Goal: Feedback & Contribution: Contribute content

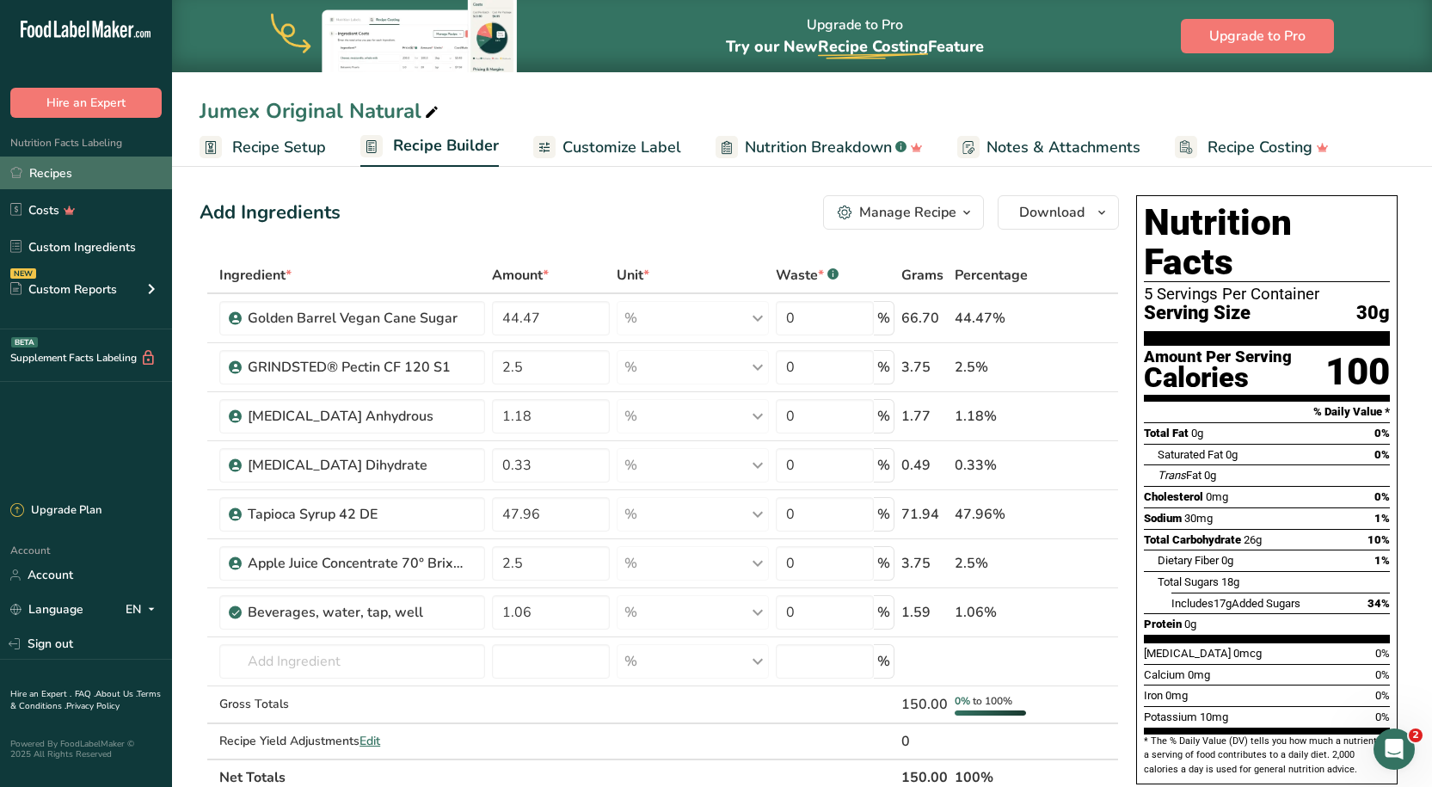
click at [74, 181] on link "Recipes" at bounding box center [86, 173] width 172 height 33
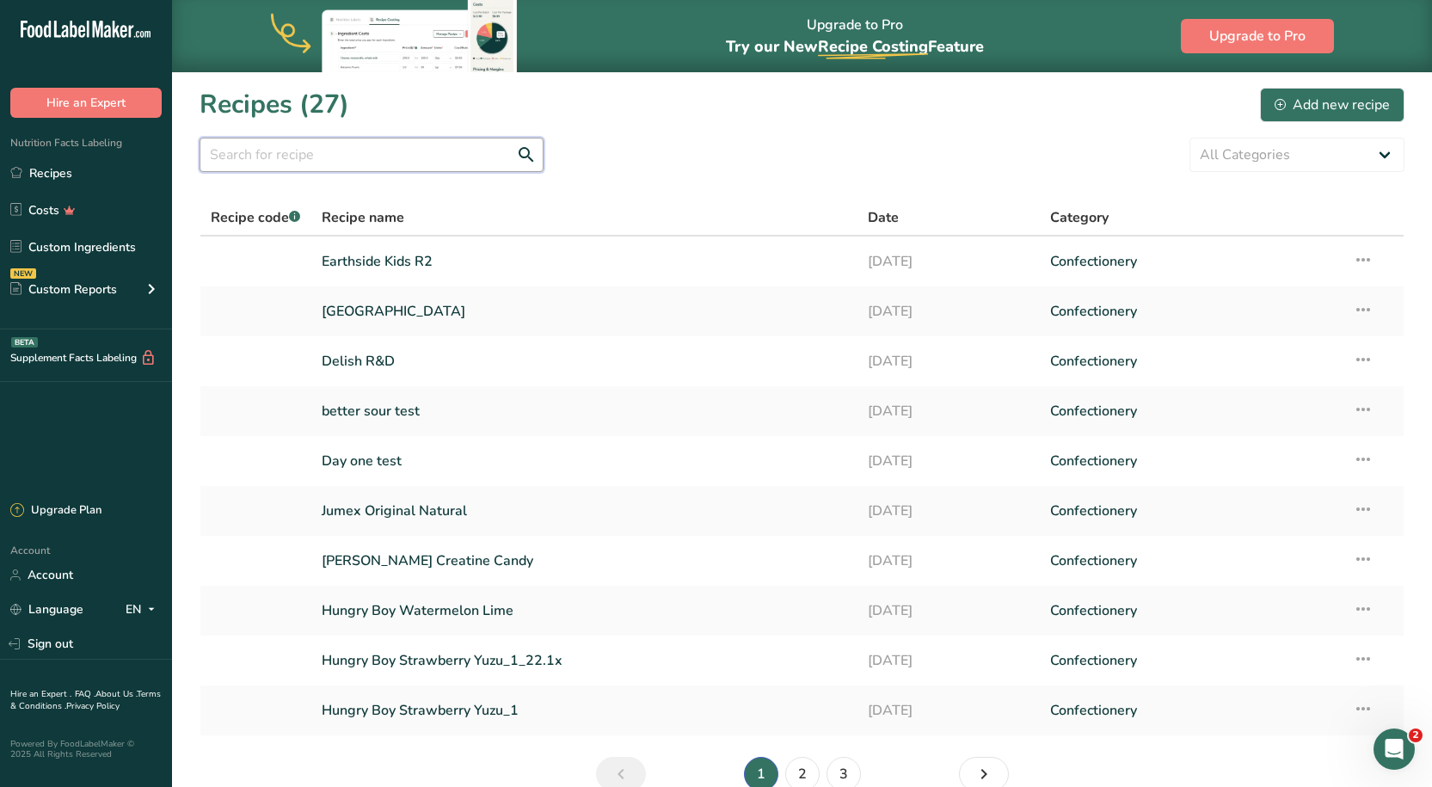
click at [341, 157] on input "text" at bounding box center [372, 155] width 344 height 34
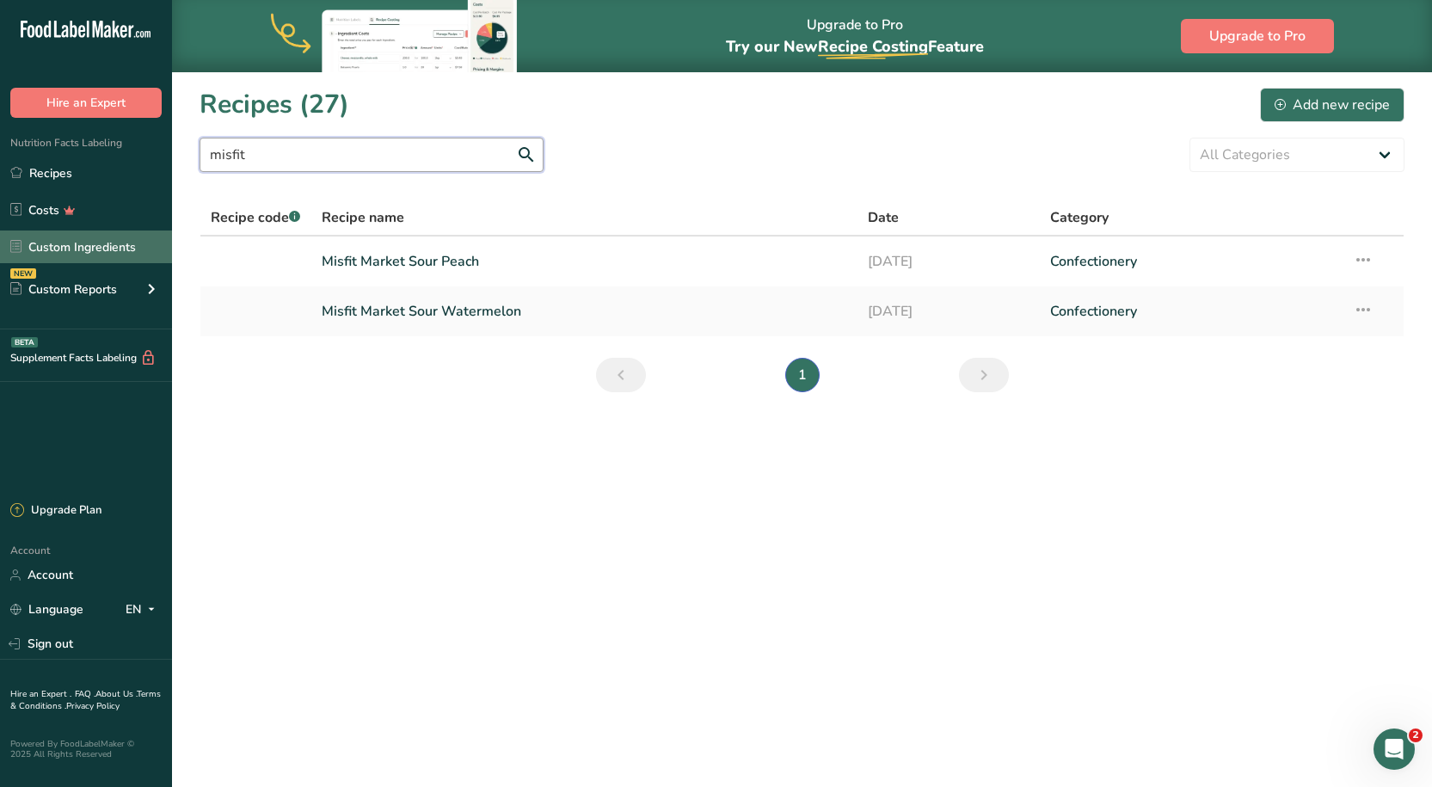
type input "misfit"
click at [465, 254] on link "Misfit Market Sour Peach" at bounding box center [584, 261] width 525 height 36
click at [464, 254] on link "Misfit Market Sour Peach" at bounding box center [584, 261] width 525 height 36
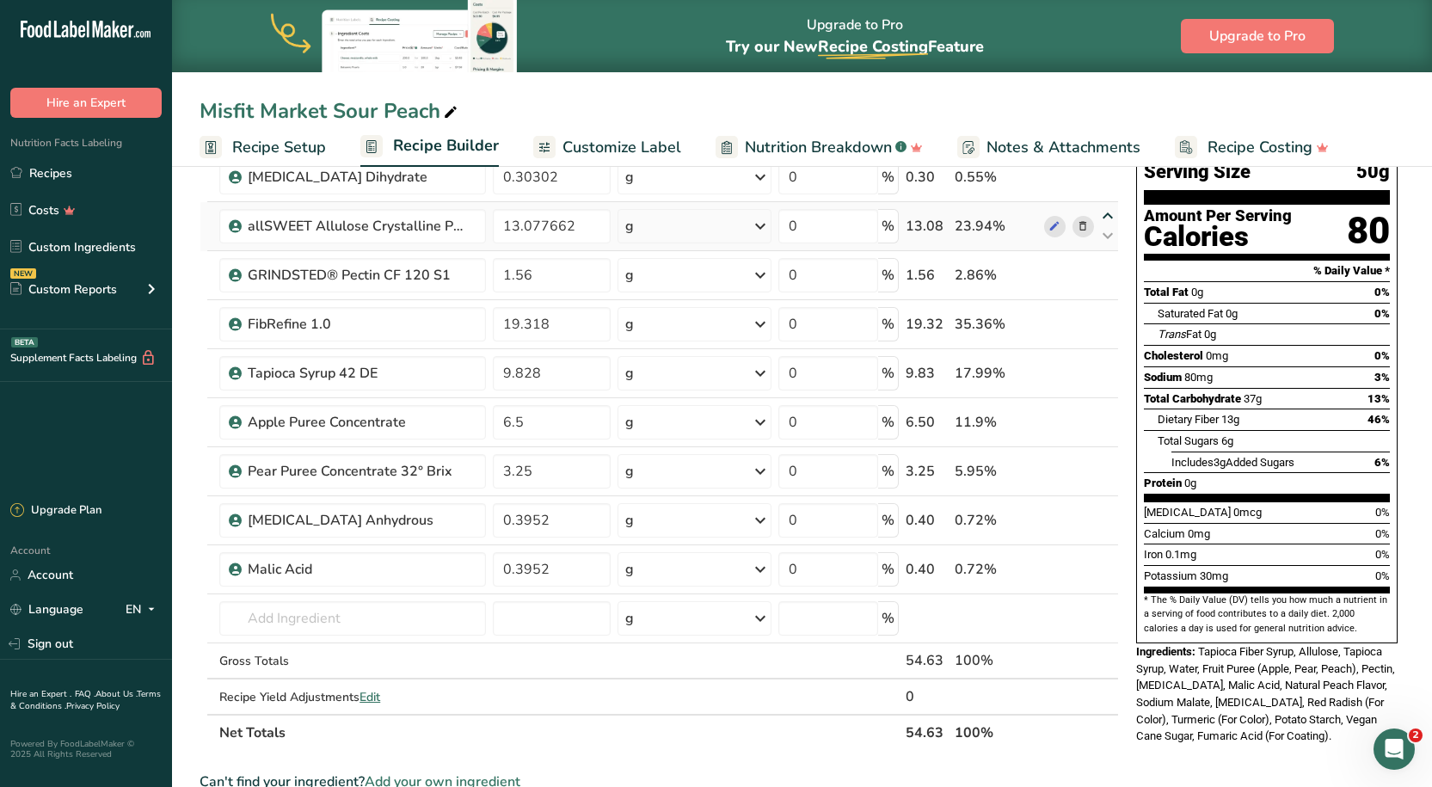
scroll to position [172, 0]
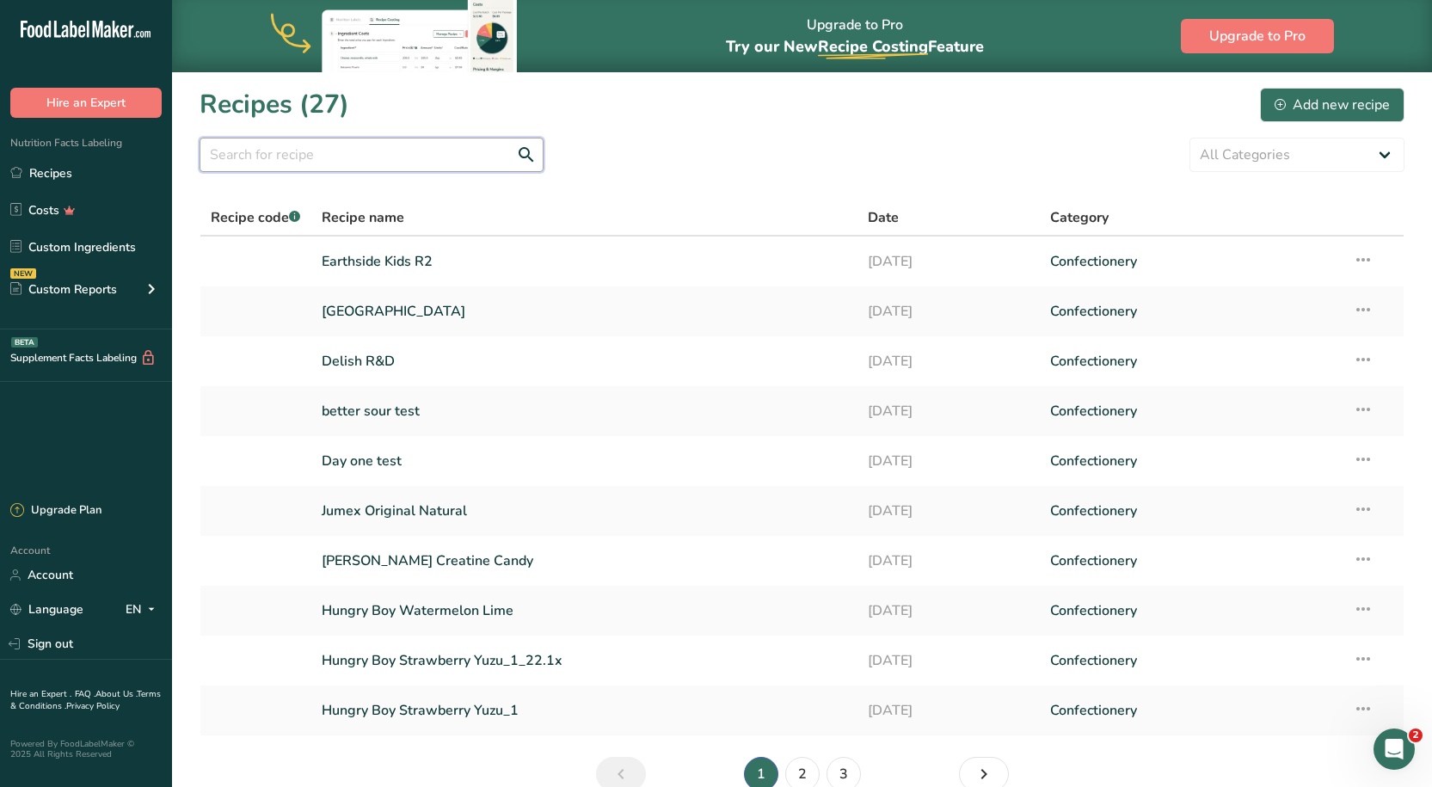
click at [329, 149] on input "text" at bounding box center [372, 155] width 344 height 34
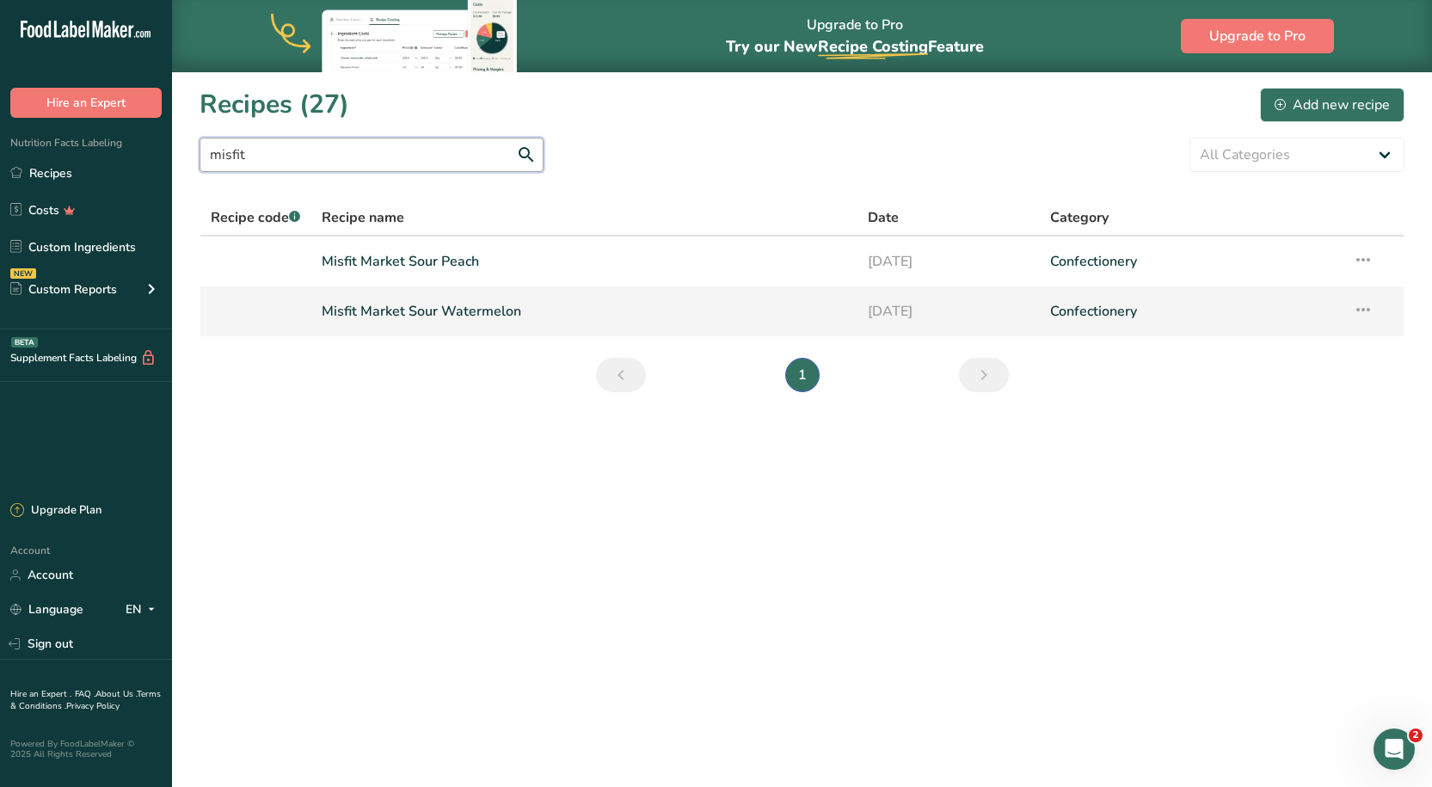
type input "misfit"
click at [409, 296] on link "Misfit Market Sour Watermelon" at bounding box center [584, 311] width 525 height 36
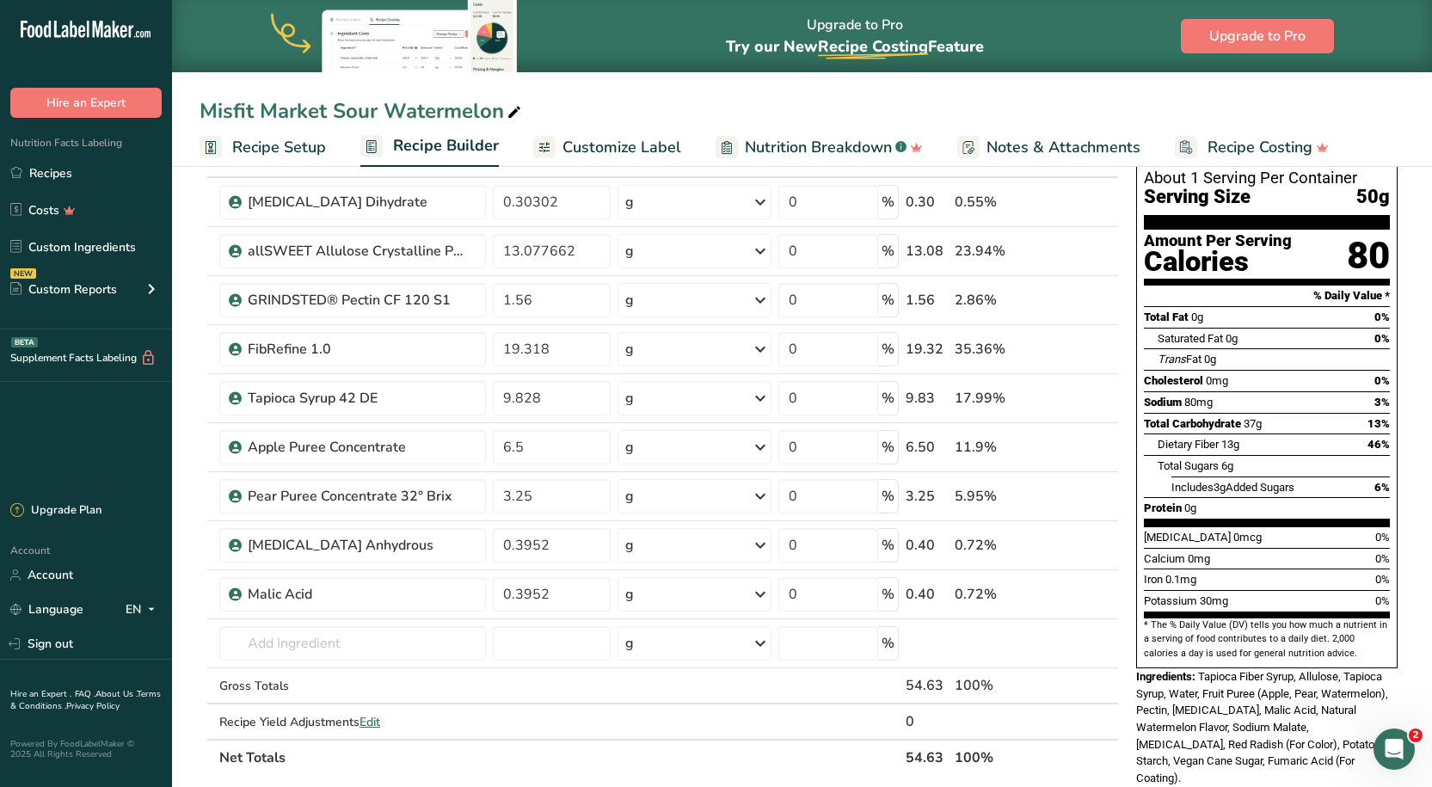
scroll to position [86, 0]
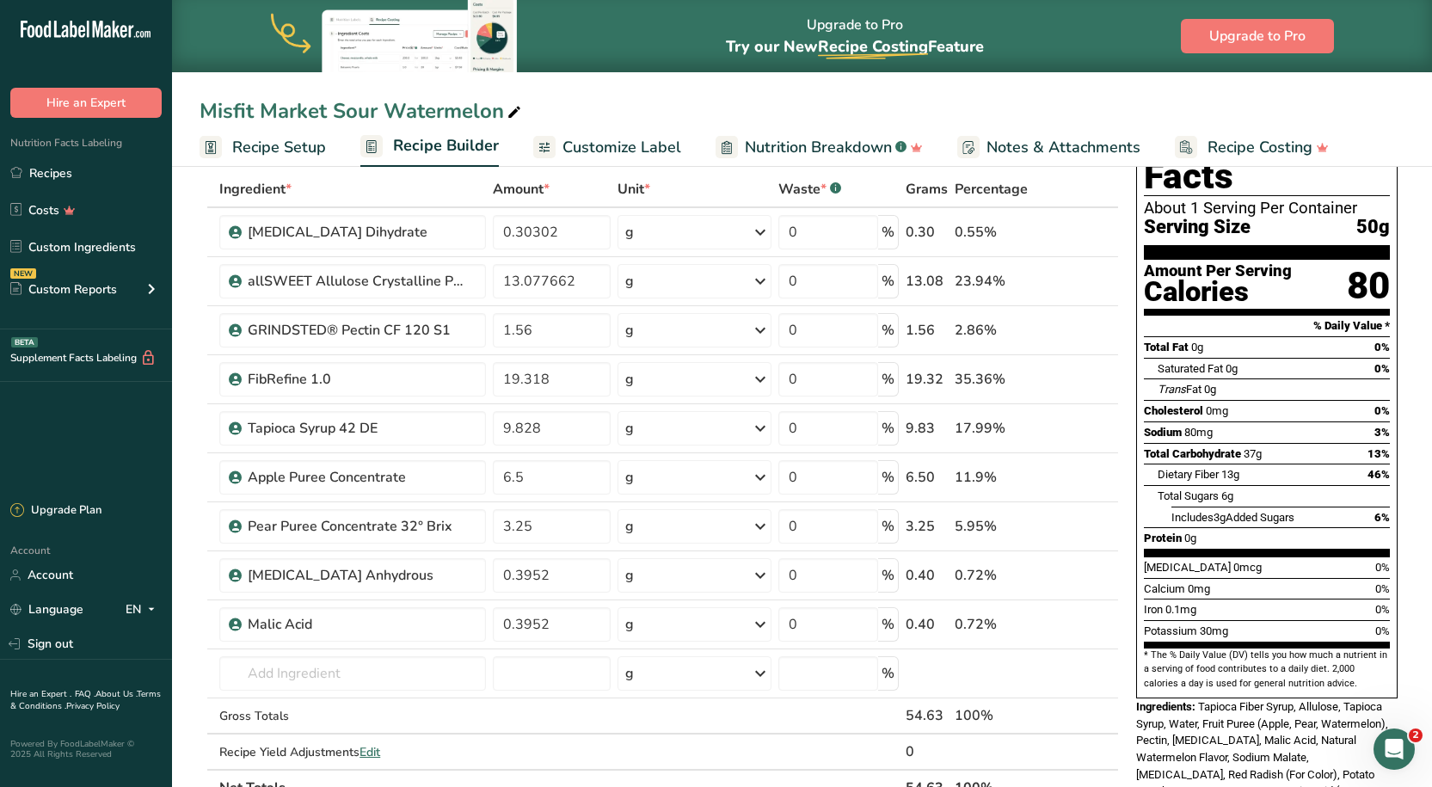
click at [67, 178] on link "Recipes" at bounding box center [86, 173] width 172 height 33
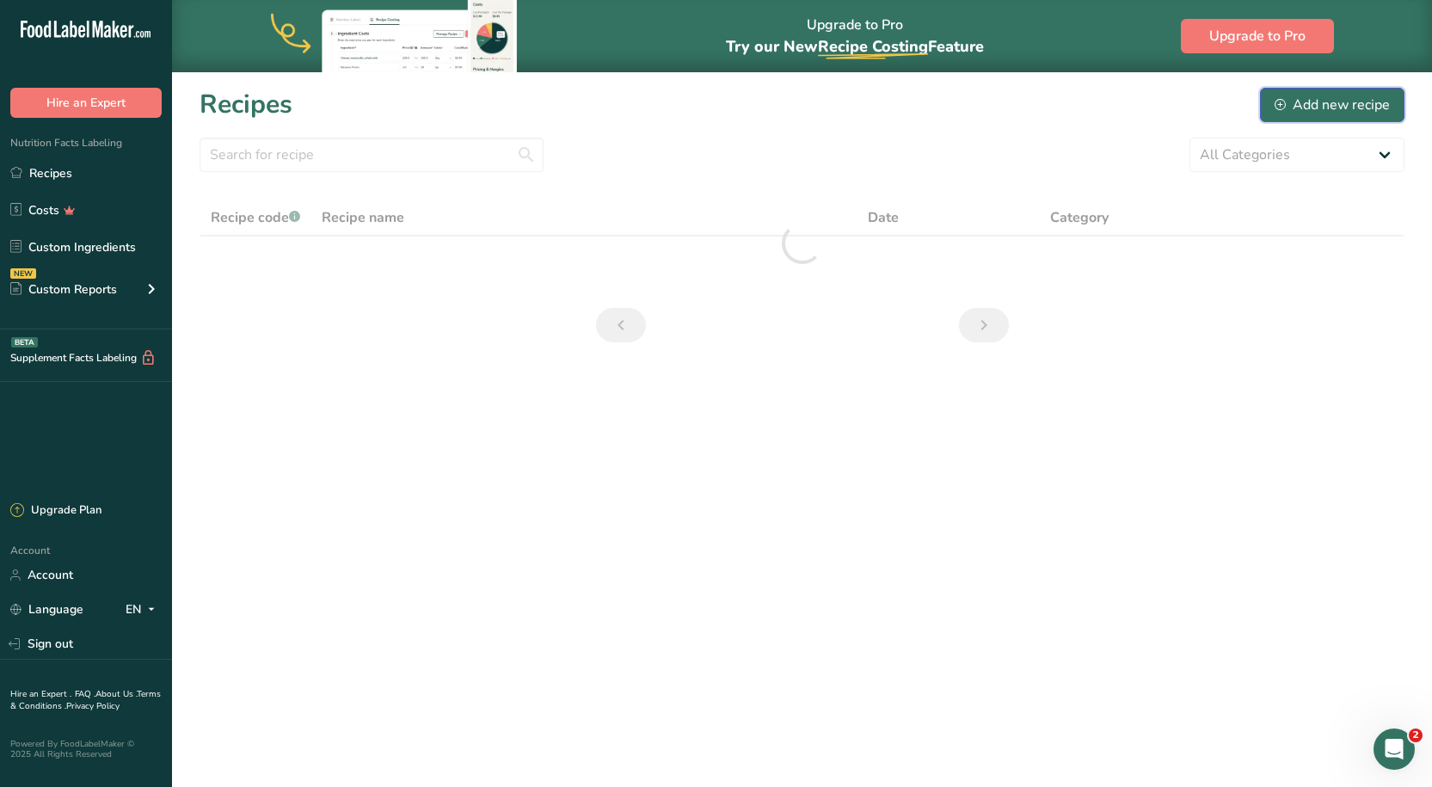
click at [1346, 98] on div "Add new recipe" at bounding box center [1331, 105] width 115 height 21
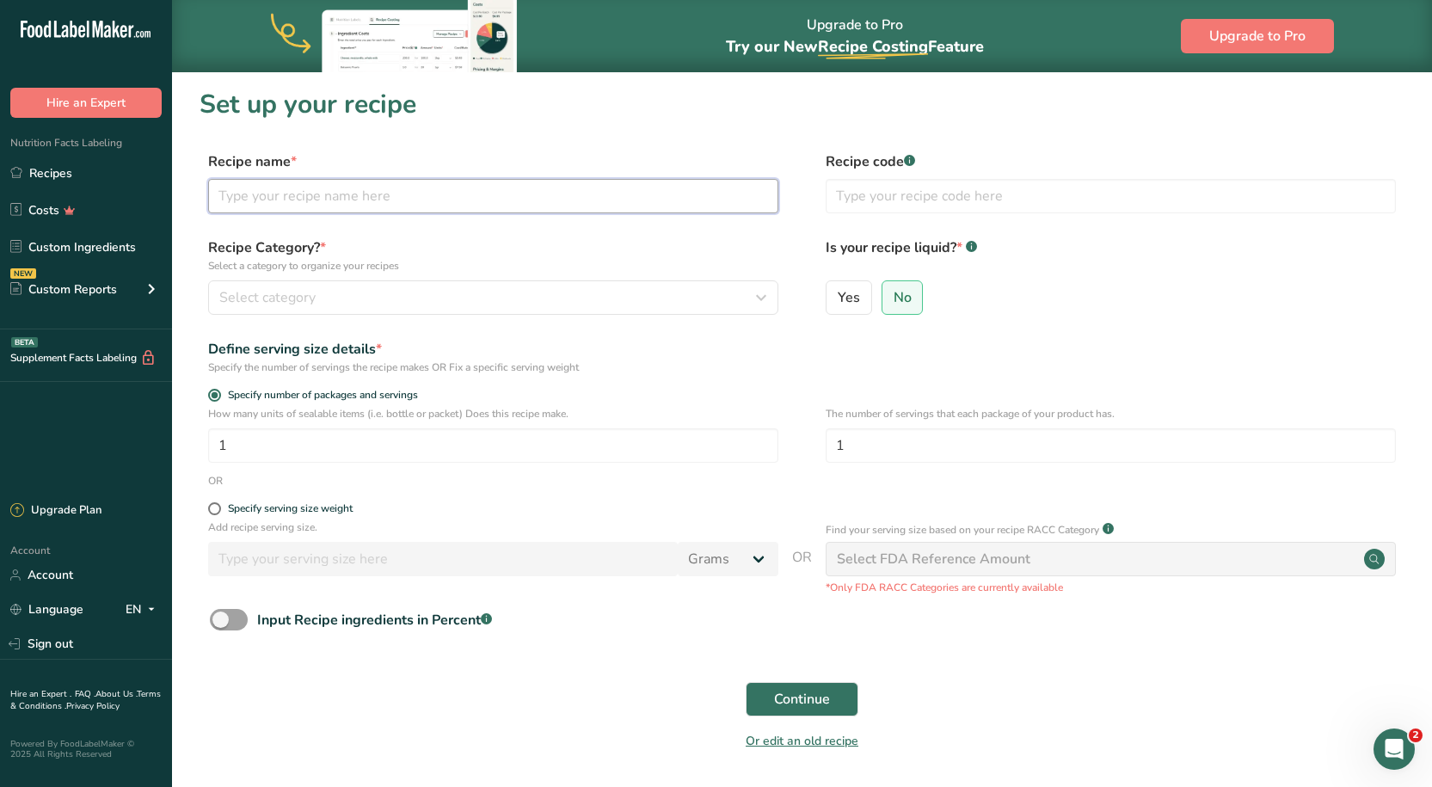
click at [433, 206] on input "text" at bounding box center [493, 196] width 570 height 34
type input "Good Candy R1"
click at [472, 248] on label "Recipe Category? * Select a category to organize your recipes" at bounding box center [493, 255] width 570 height 36
click at [310, 291] on span "Select category" at bounding box center [267, 297] width 96 height 21
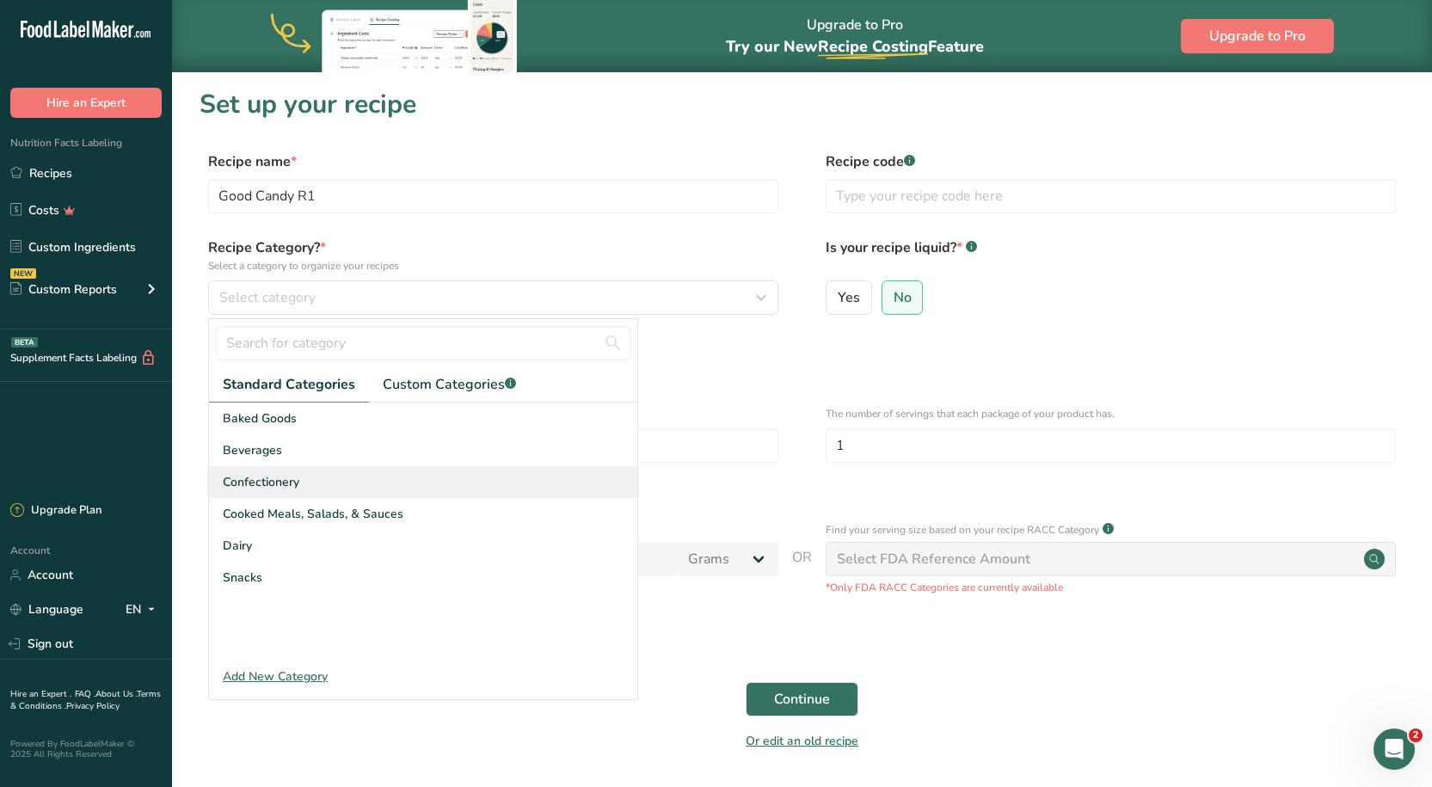
click at [270, 475] on span "Confectionery" at bounding box center [261, 482] width 77 height 18
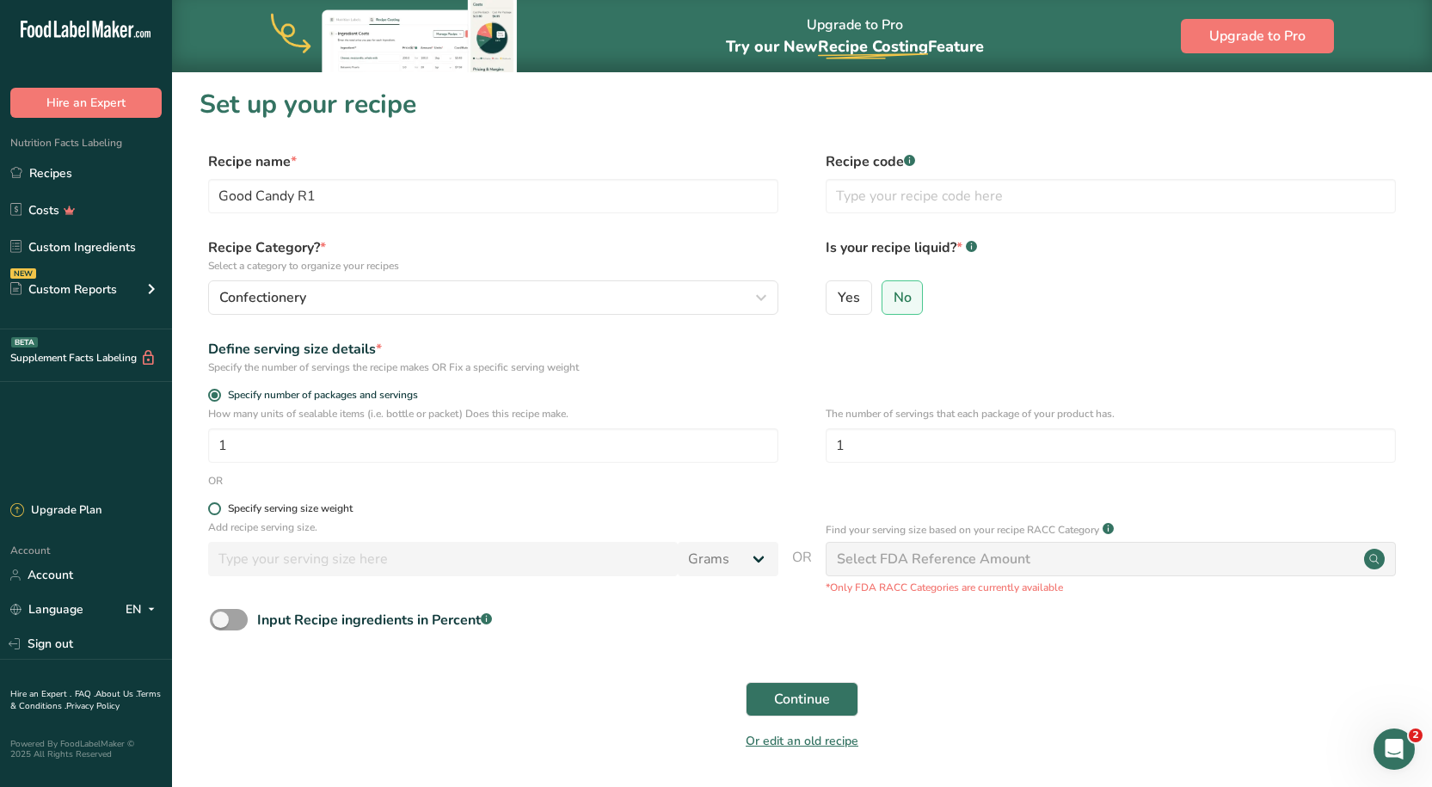
click at [214, 512] on span at bounding box center [214, 508] width 13 height 13
click at [214, 512] on input "Specify serving size weight" at bounding box center [213, 508] width 11 height 11
radio input "true"
radio input "false"
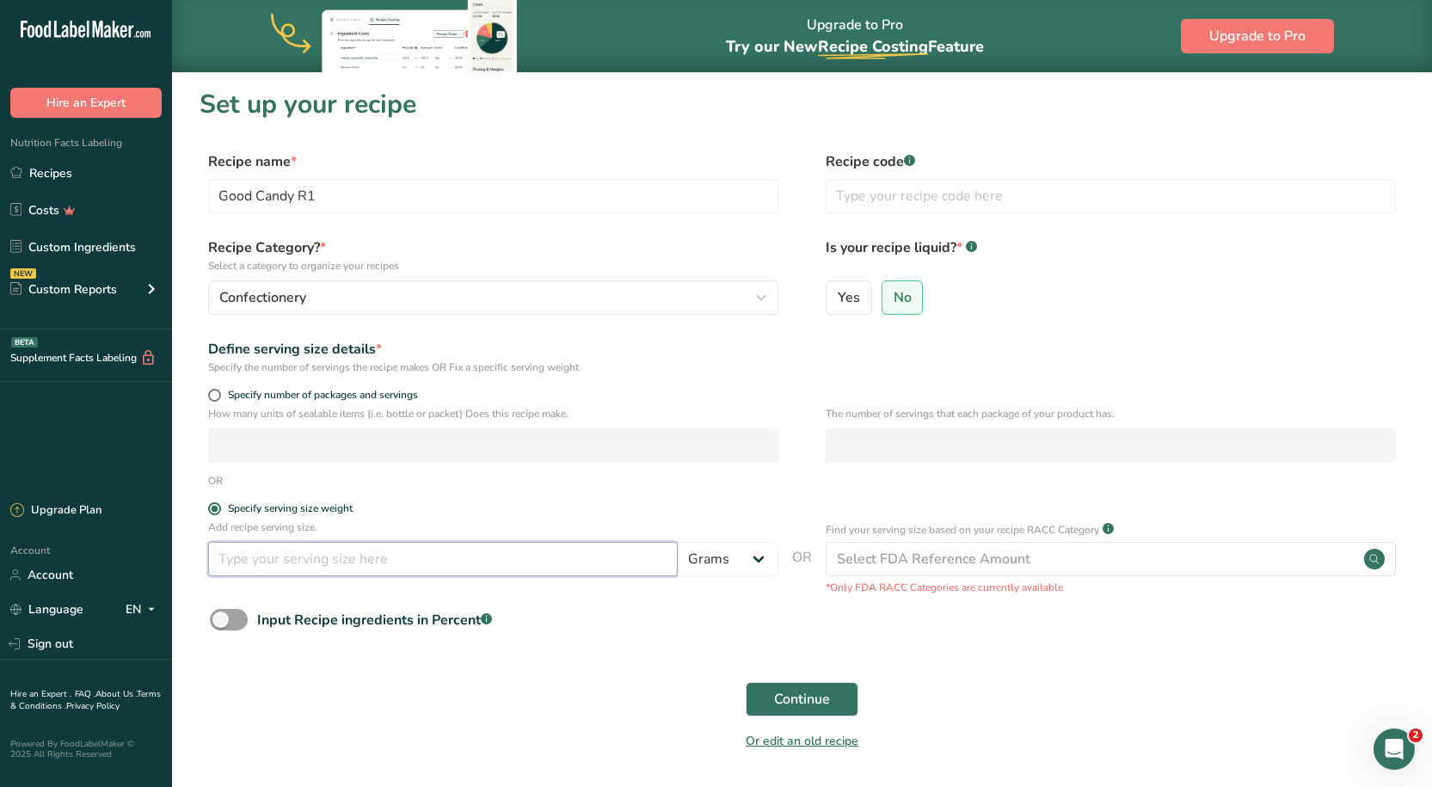
click at [267, 564] on input "number" at bounding box center [443, 559] width 470 height 34
type input "50"
click at [233, 606] on form "Recipe name * Good Candy R1 Recipe code .a-a{fill:#347362;}.b-a{fill:#fff;} Rec…" at bounding box center [802, 456] width 1205 height 610
click at [230, 626] on span at bounding box center [229, 619] width 38 height 21
click at [221, 625] on input "Input Recipe ingredients in Percent .a-a{fill:#347362;}.b-a{fill:#fff;}" at bounding box center [215, 619] width 11 height 11
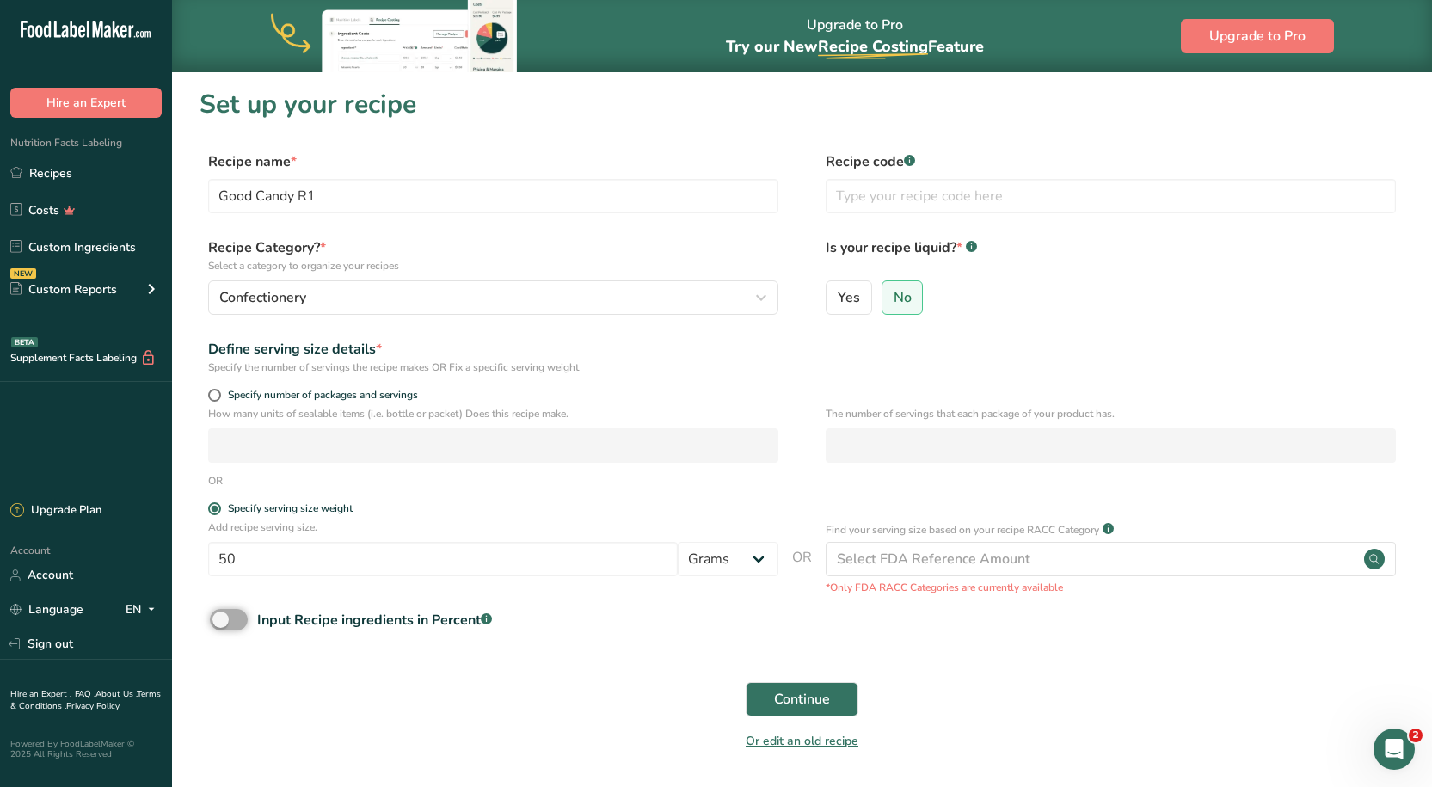
checkbox input "true"
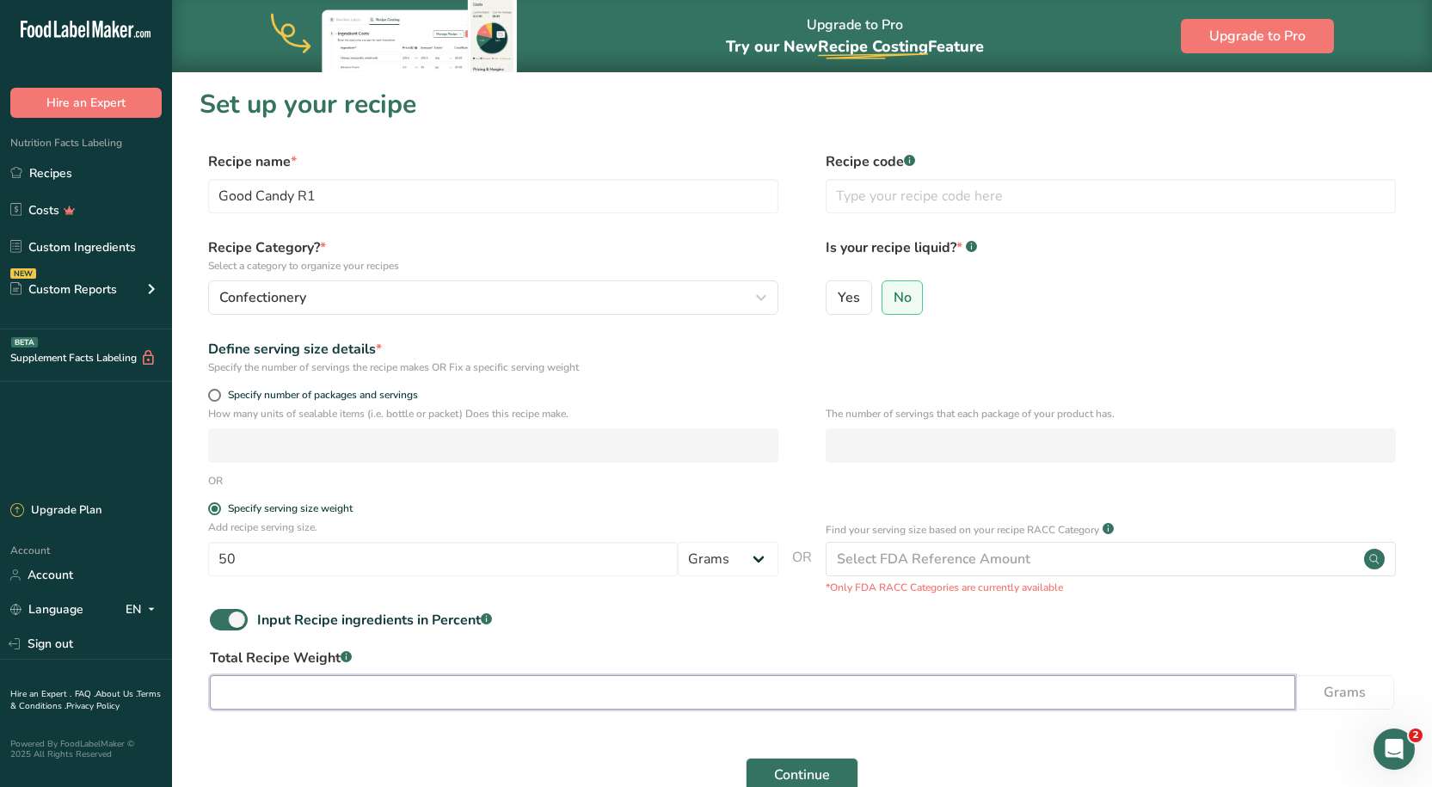
click at [257, 697] on input "number" at bounding box center [752, 692] width 1085 height 34
type input "50"
click at [587, 654] on label "Total Recipe Weight .a-a{fill:#347362;}.b-a{fill:#fff;}" at bounding box center [802, 658] width 1184 height 21
click at [795, 768] on span "Continue" at bounding box center [802, 775] width 56 height 21
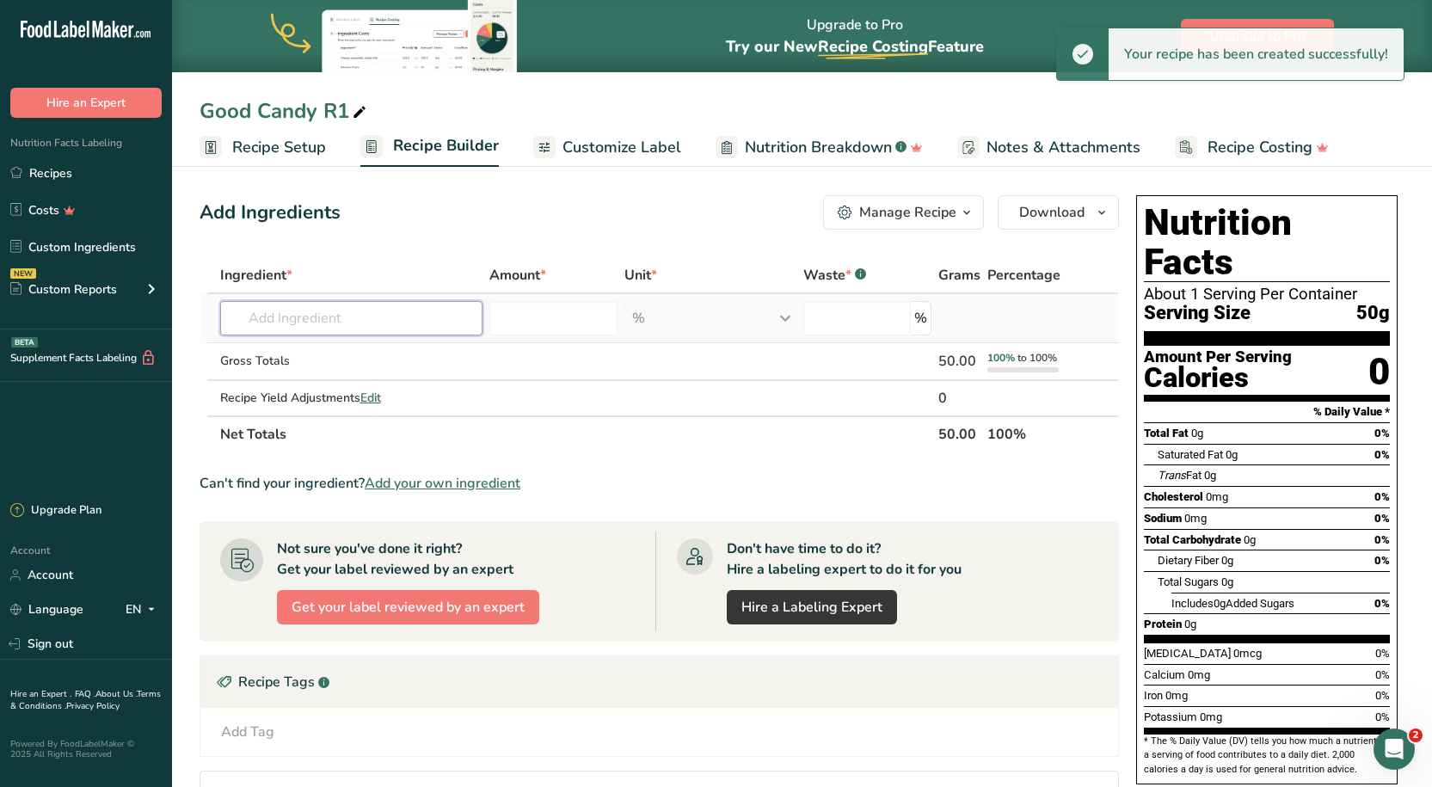
click at [321, 316] on input "text" at bounding box center [351, 318] width 262 height 34
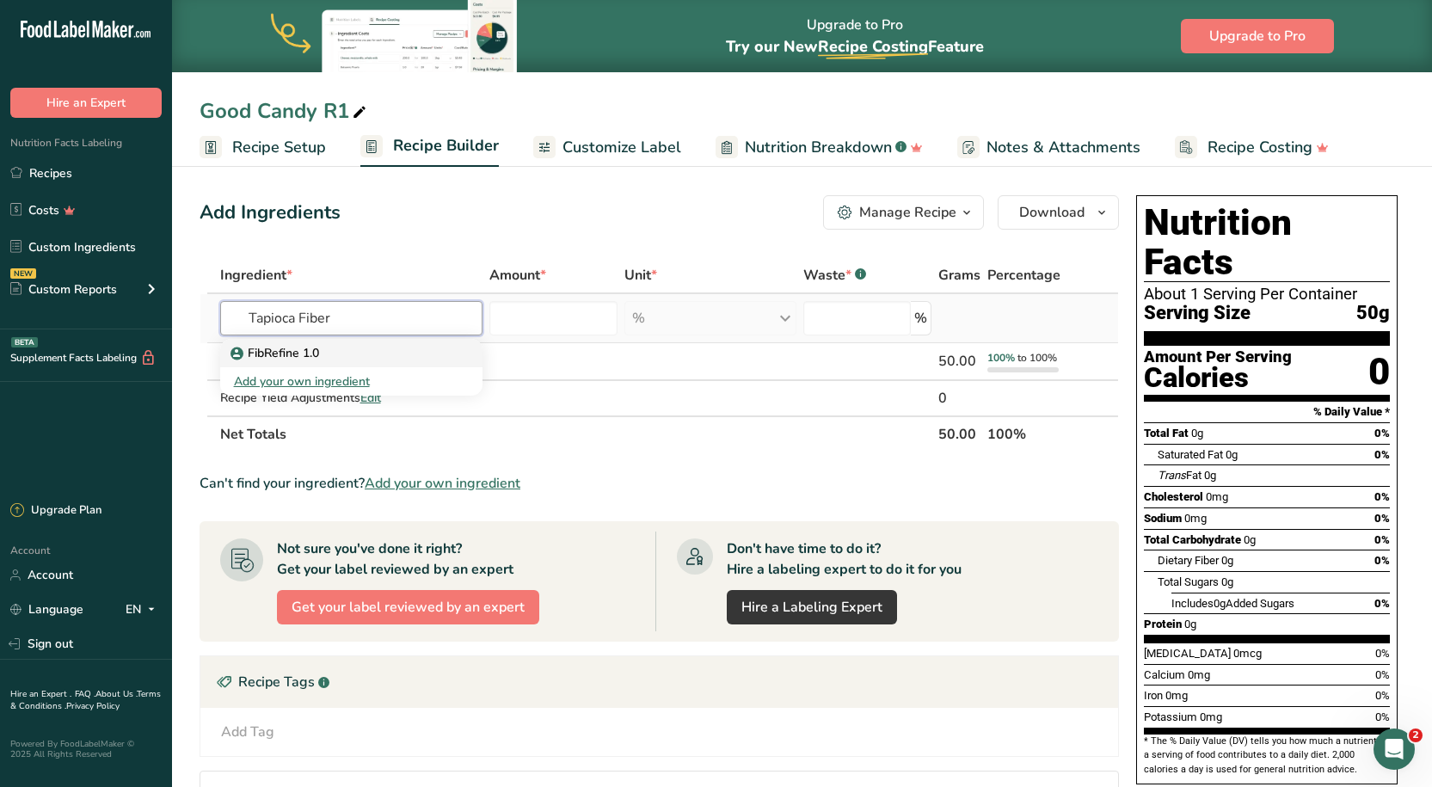
type input "Tapioca Fiber"
click at [349, 353] on div "FibRefine 1.0" at bounding box center [337, 353] width 207 height 18
type input "FibRefine 1.0"
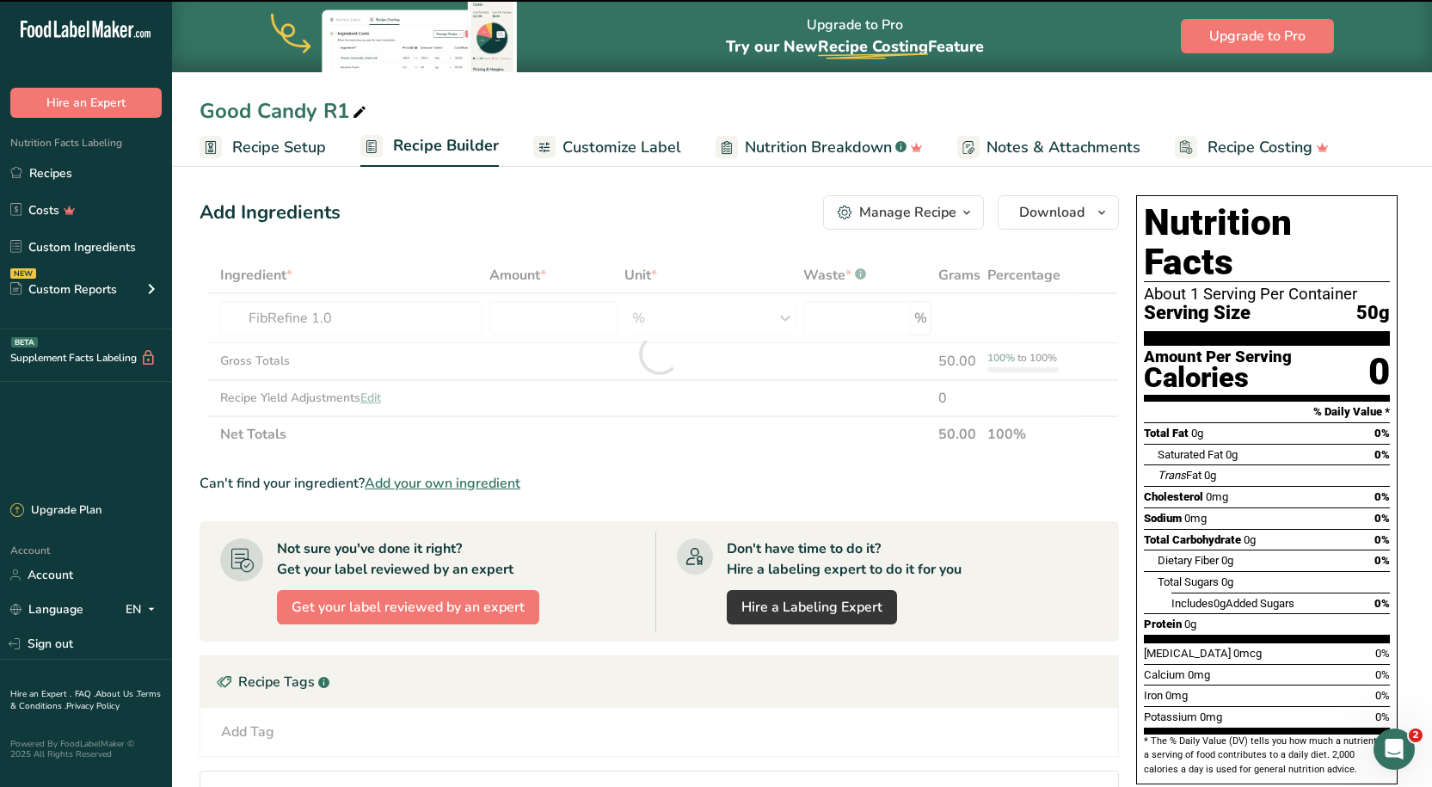
type input "0"
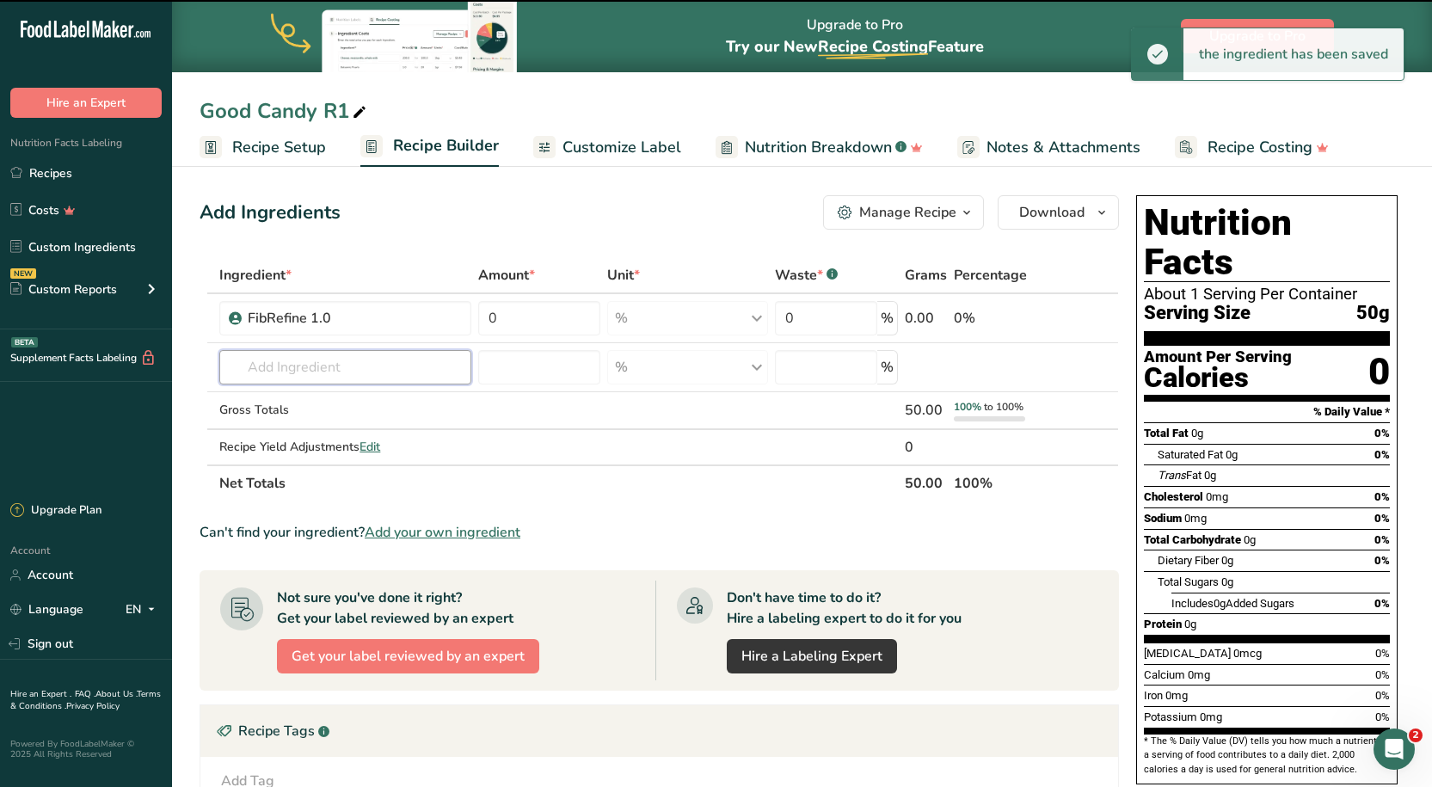
click at [347, 354] on input "text" at bounding box center [344, 367] width 251 height 34
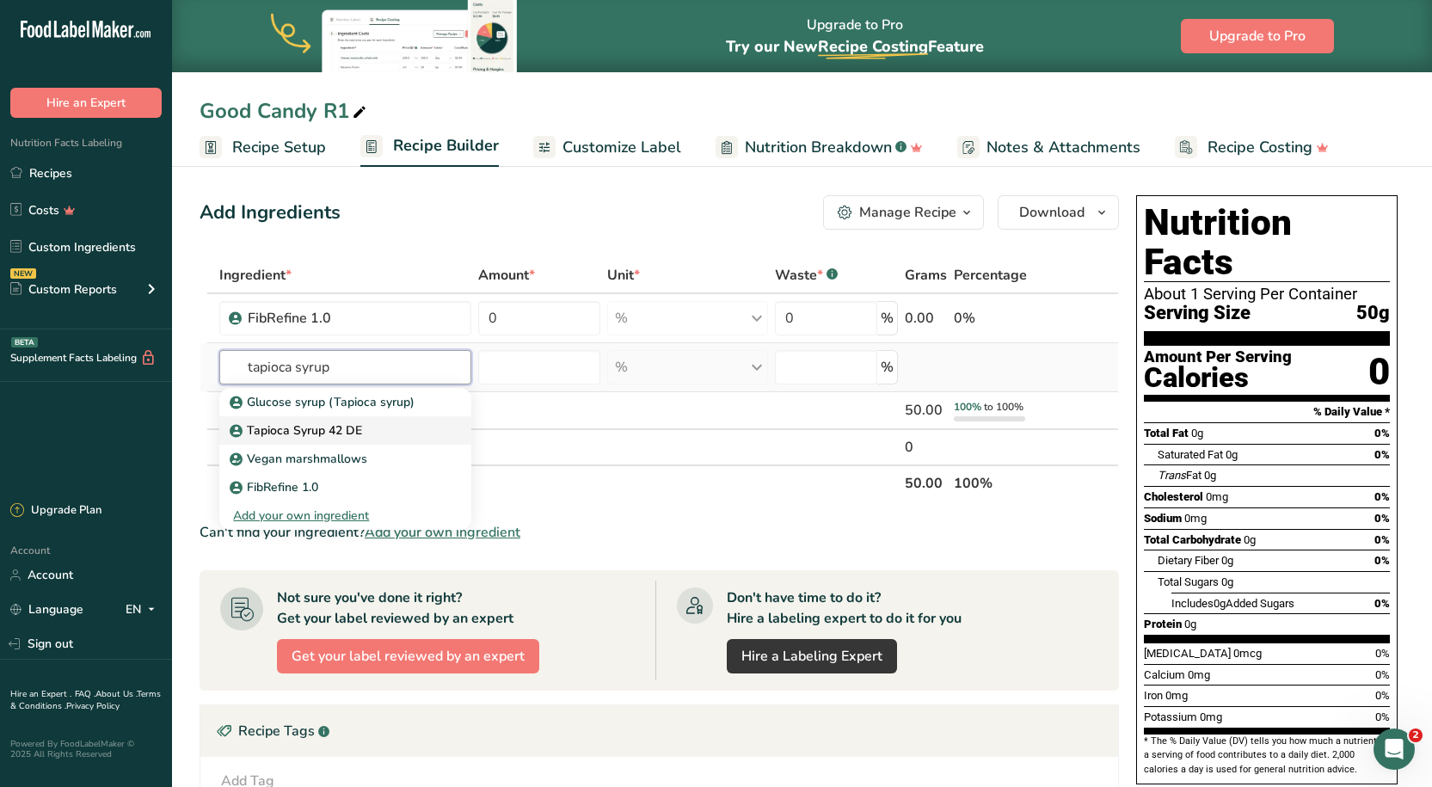
type input "tapioca syrup"
click at [341, 423] on p "Tapioca Syrup 42 DE" at bounding box center [297, 430] width 129 height 18
type input "Tapioca Syrup 42 DE"
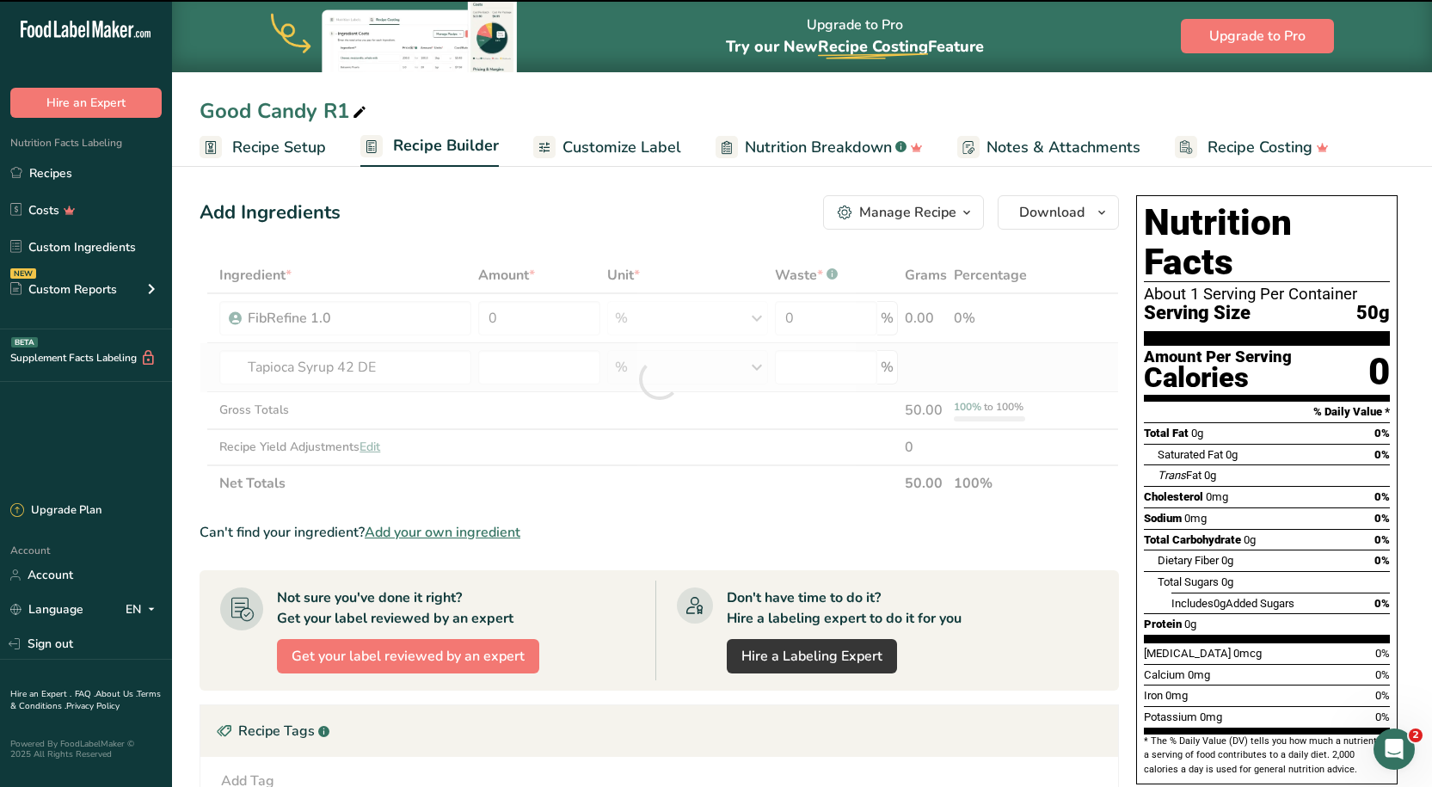
type input "0"
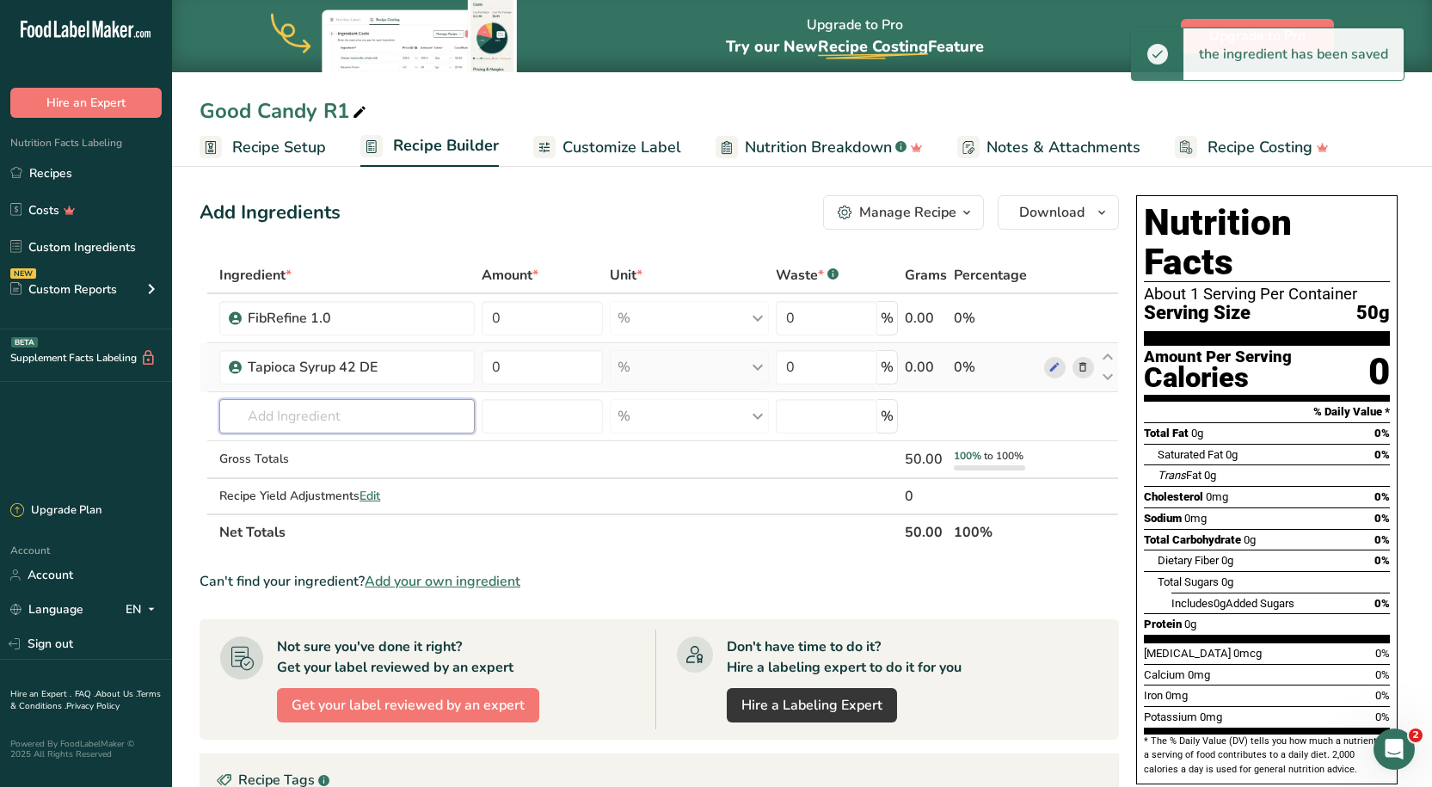
click at [331, 421] on input "text" at bounding box center [346, 416] width 255 height 34
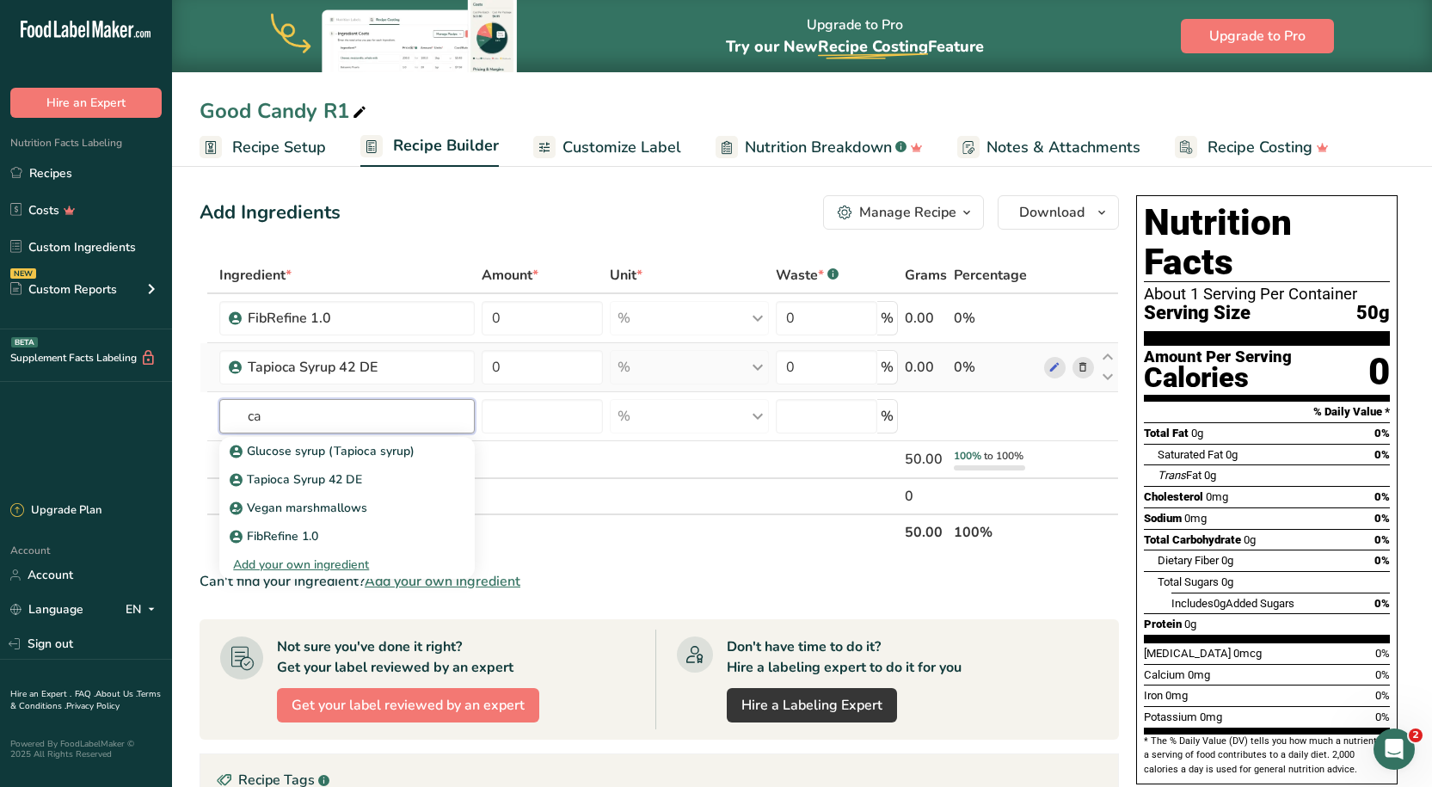
type input "c"
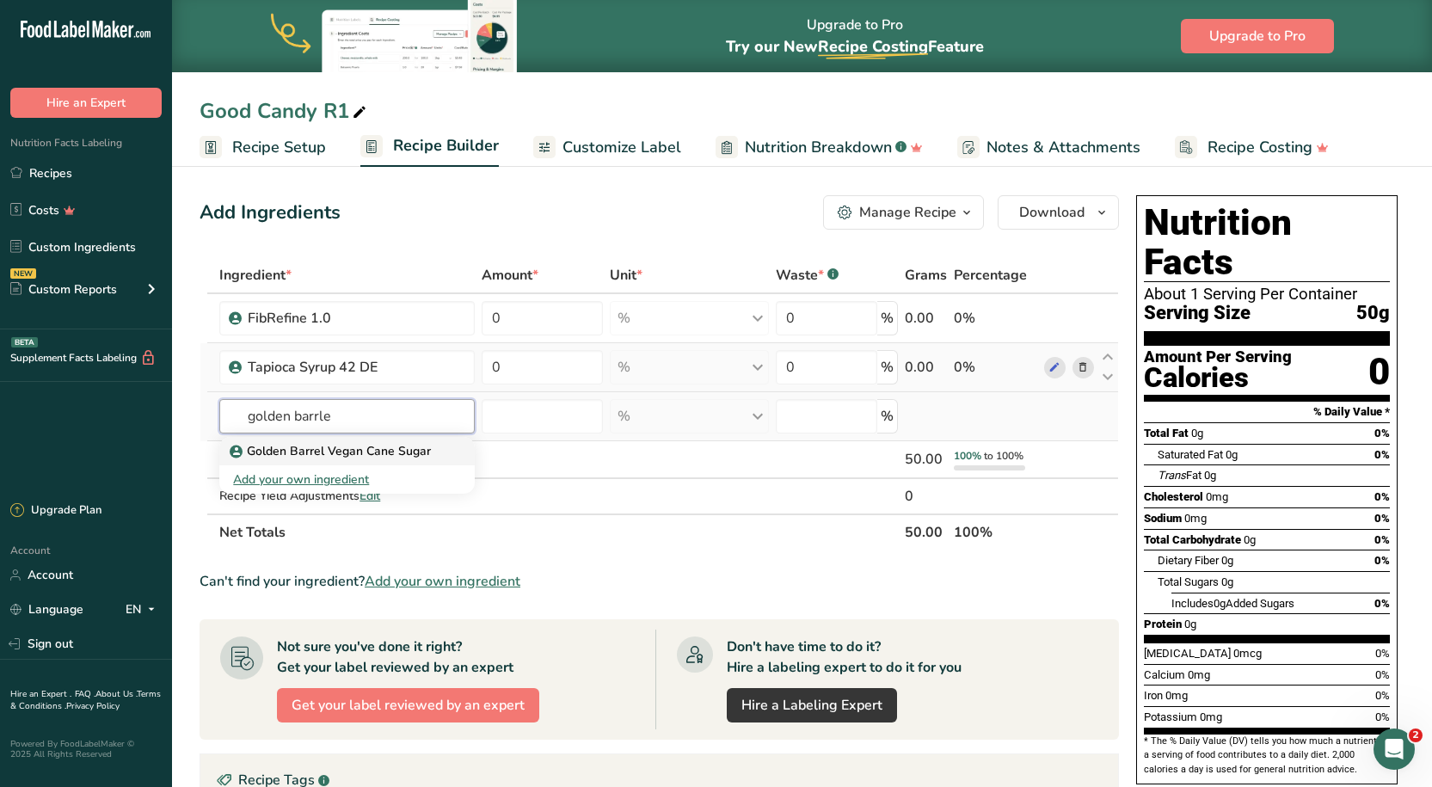
type input "golden barrle"
click at [327, 442] on p "Golden Barrel Vegan Cane Sugar" at bounding box center [332, 451] width 198 height 18
type input "Golden Barrel Vegan Cane Sugar"
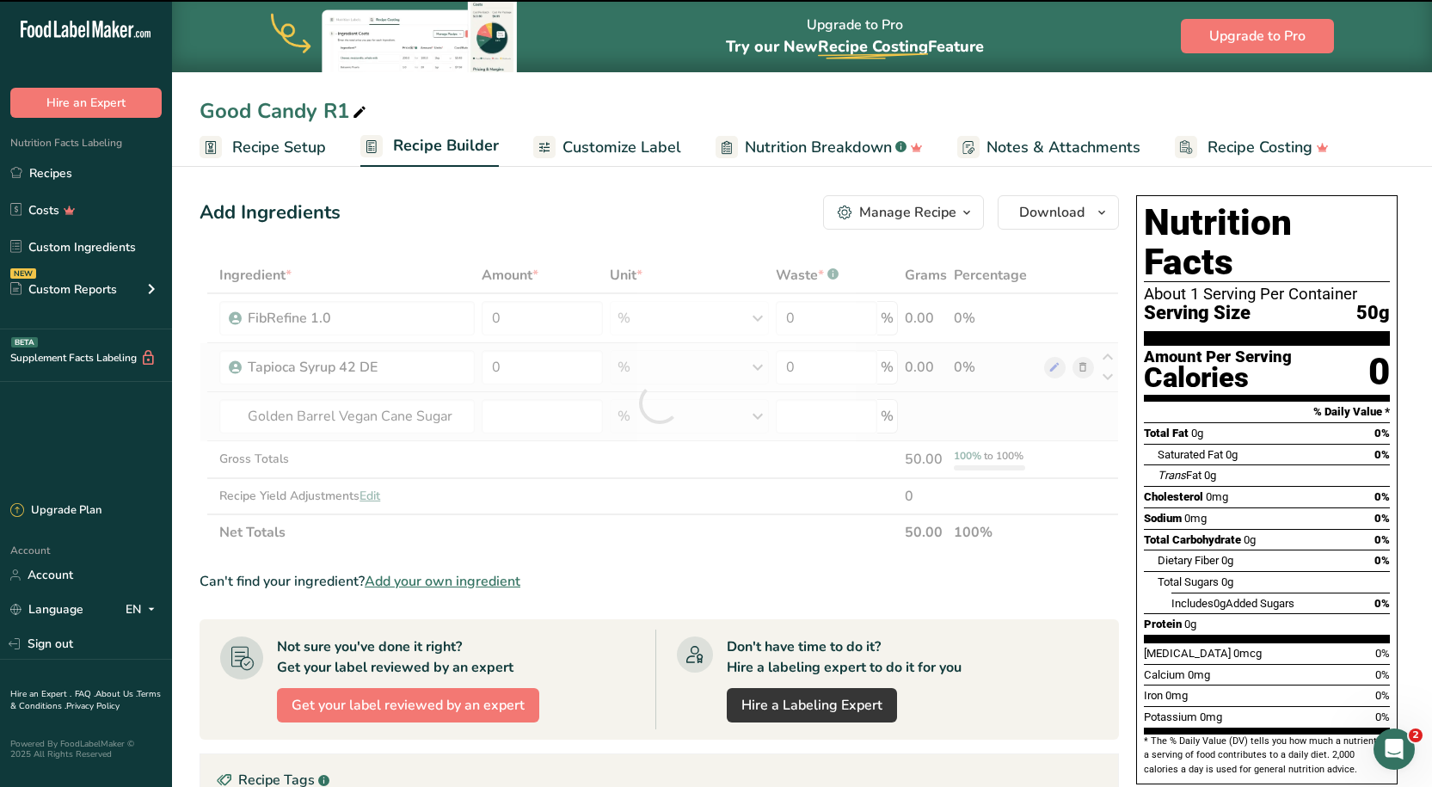
type input "0"
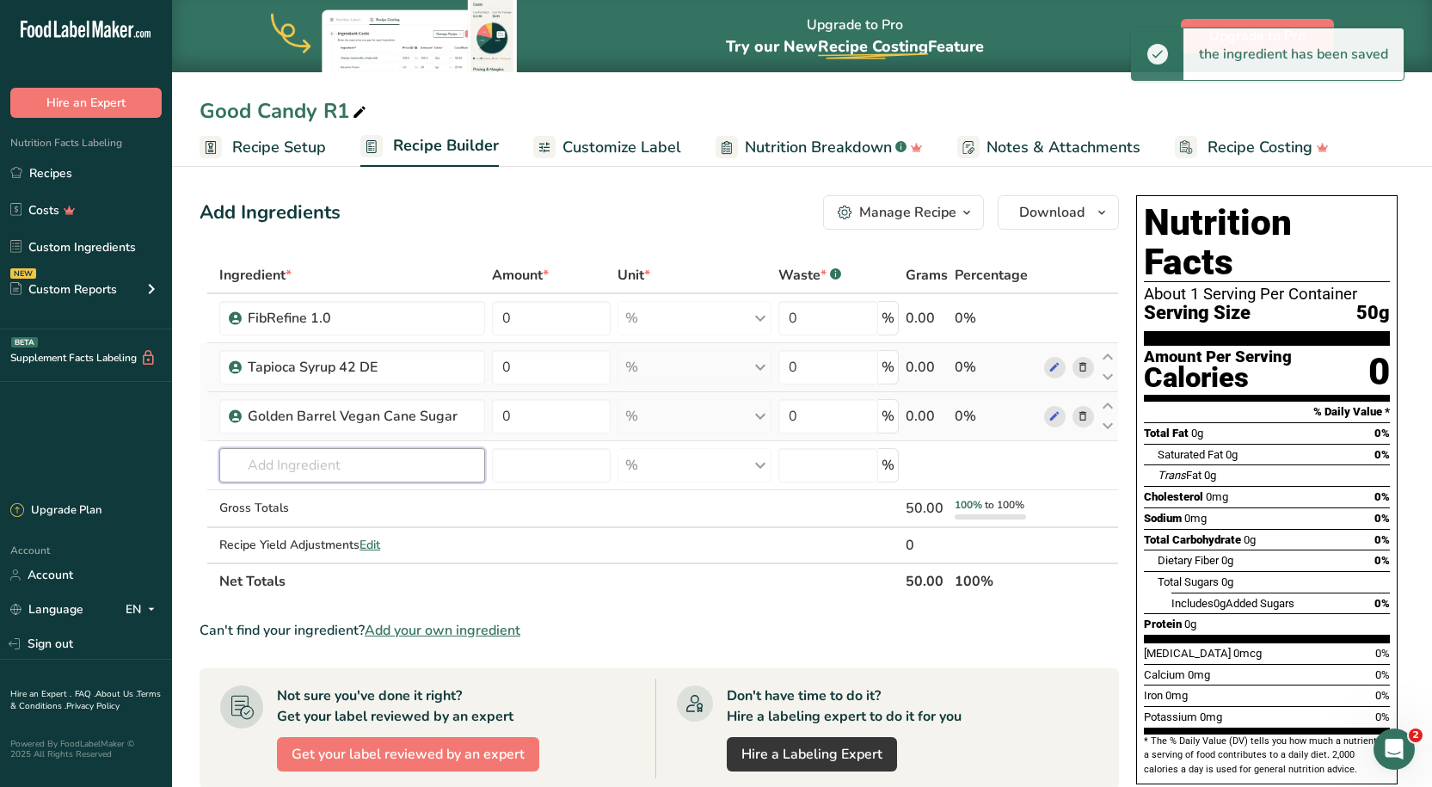
click at [321, 455] on input "text" at bounding box center [351, 465] width 265 height 34
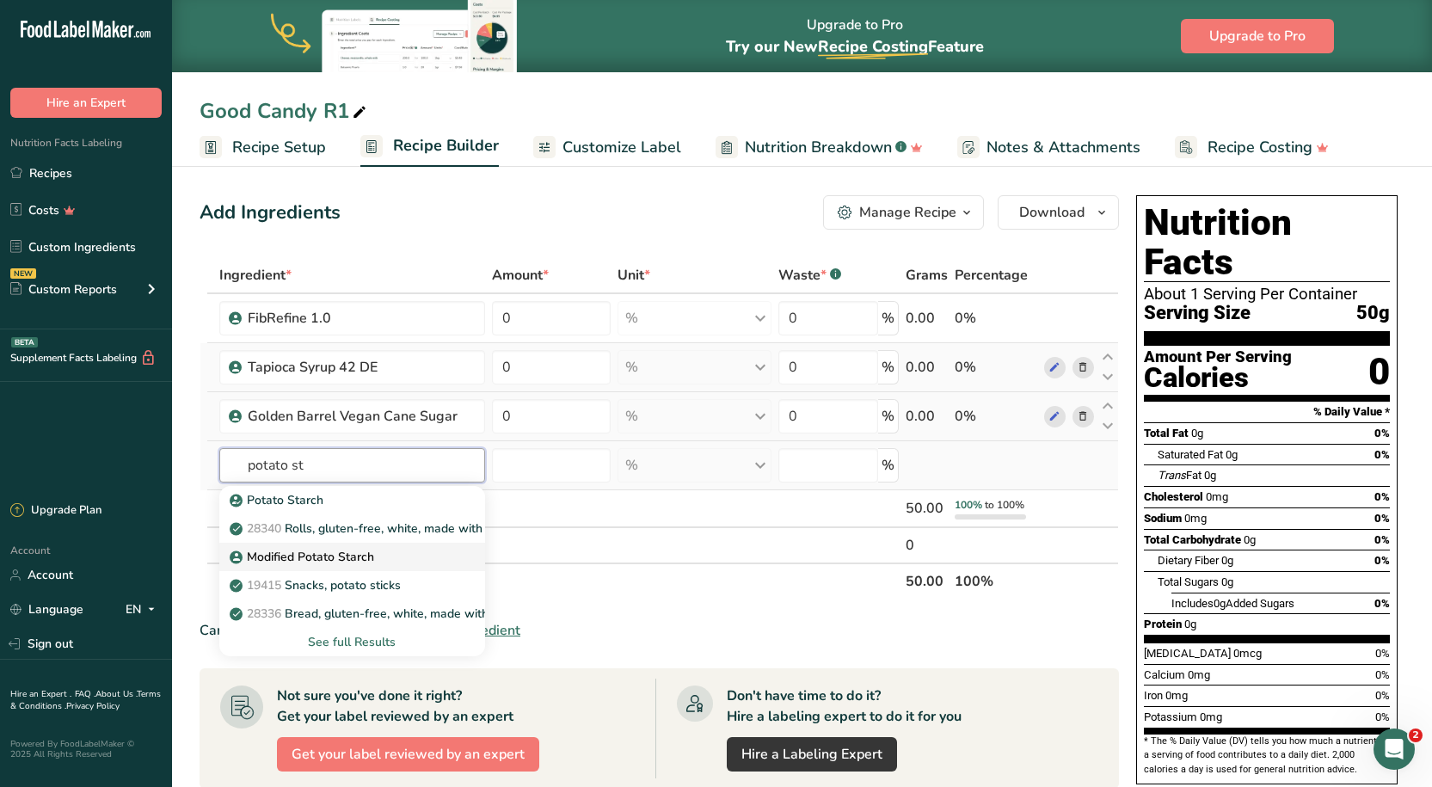
type input "potato st"
click at [310, 555] on p "Modified Potato Starch" at bounding box center [303, 557] width 141 height 18
type input "Modified Potato Starch"
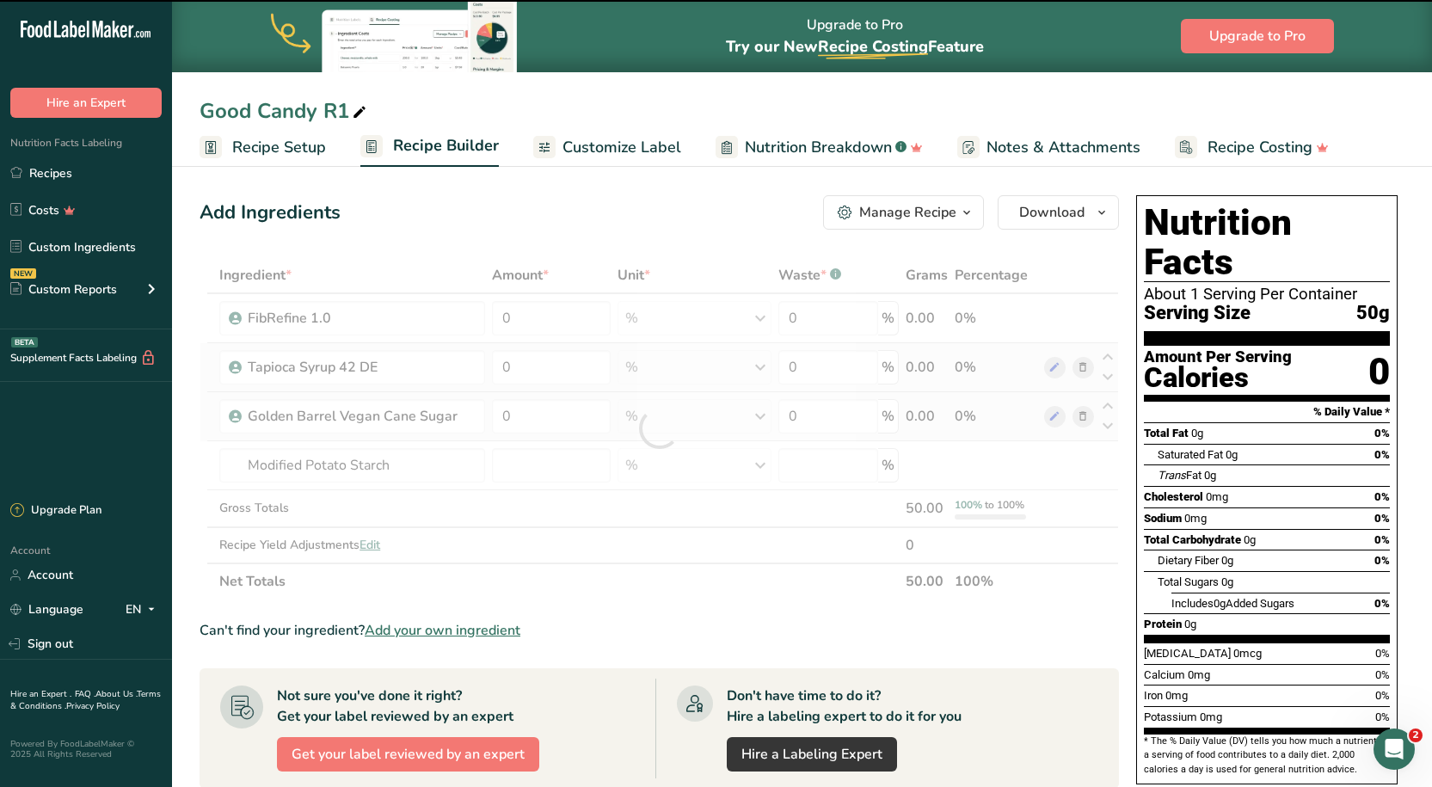
type input "0"
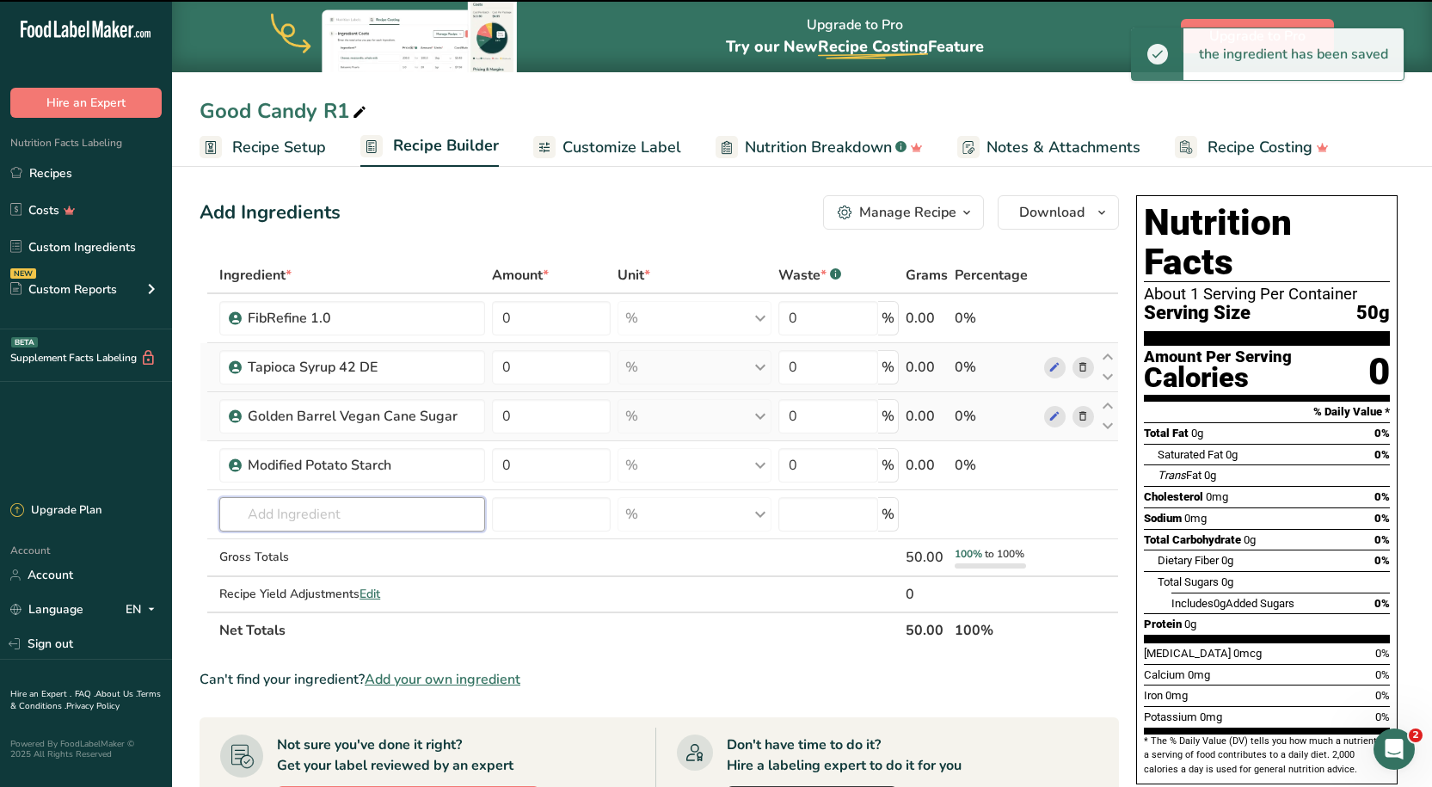
click at [316, 497] on input "text" at bounding box center [351, 514] width 265 height 34
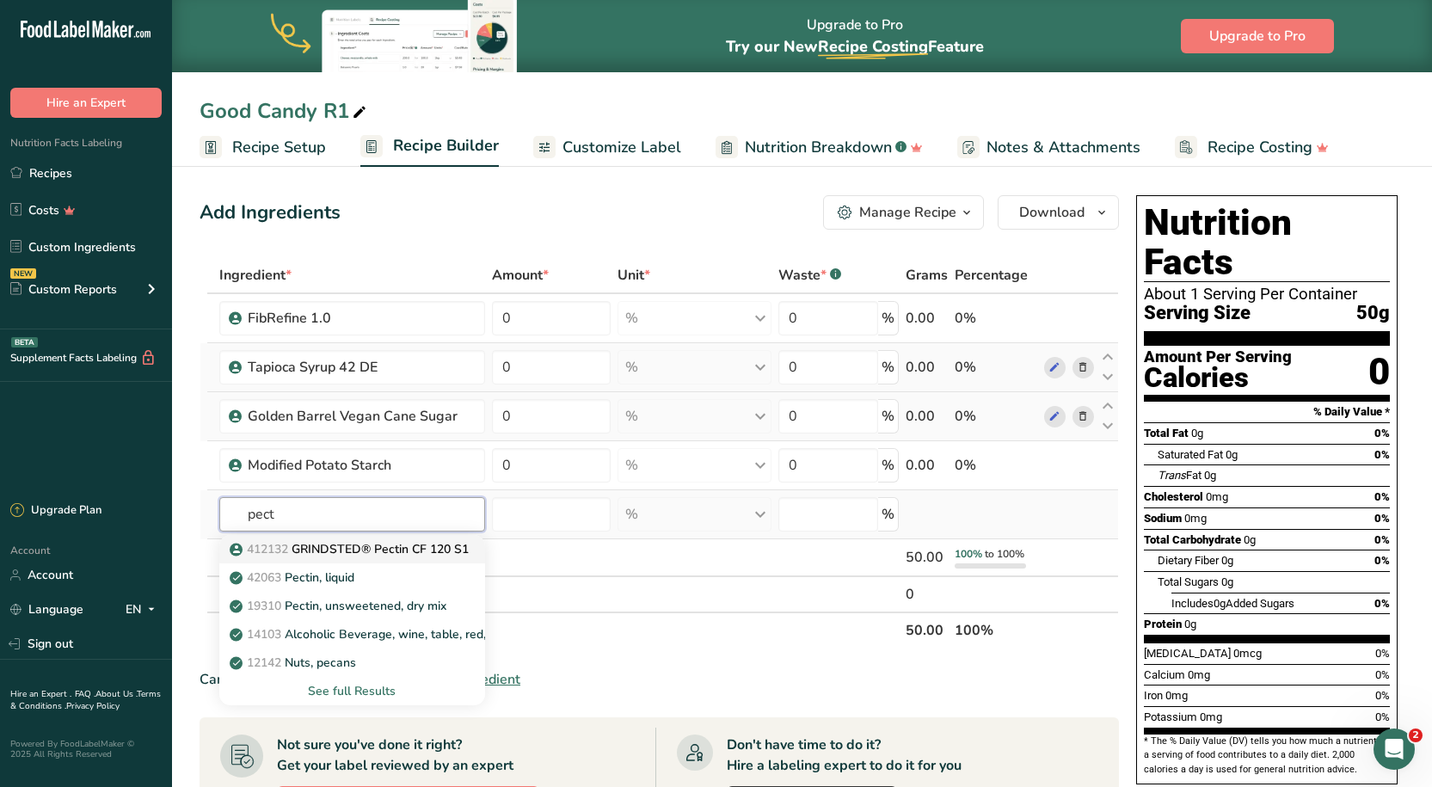
type input "pect"
click at [331, 549] on p "412132 GRINDSTED® Pectin CF 120 S1" at bounding box center [351, 549] width 236 height 18
type input "GRINDSTED® Pectin CF 120 S1"
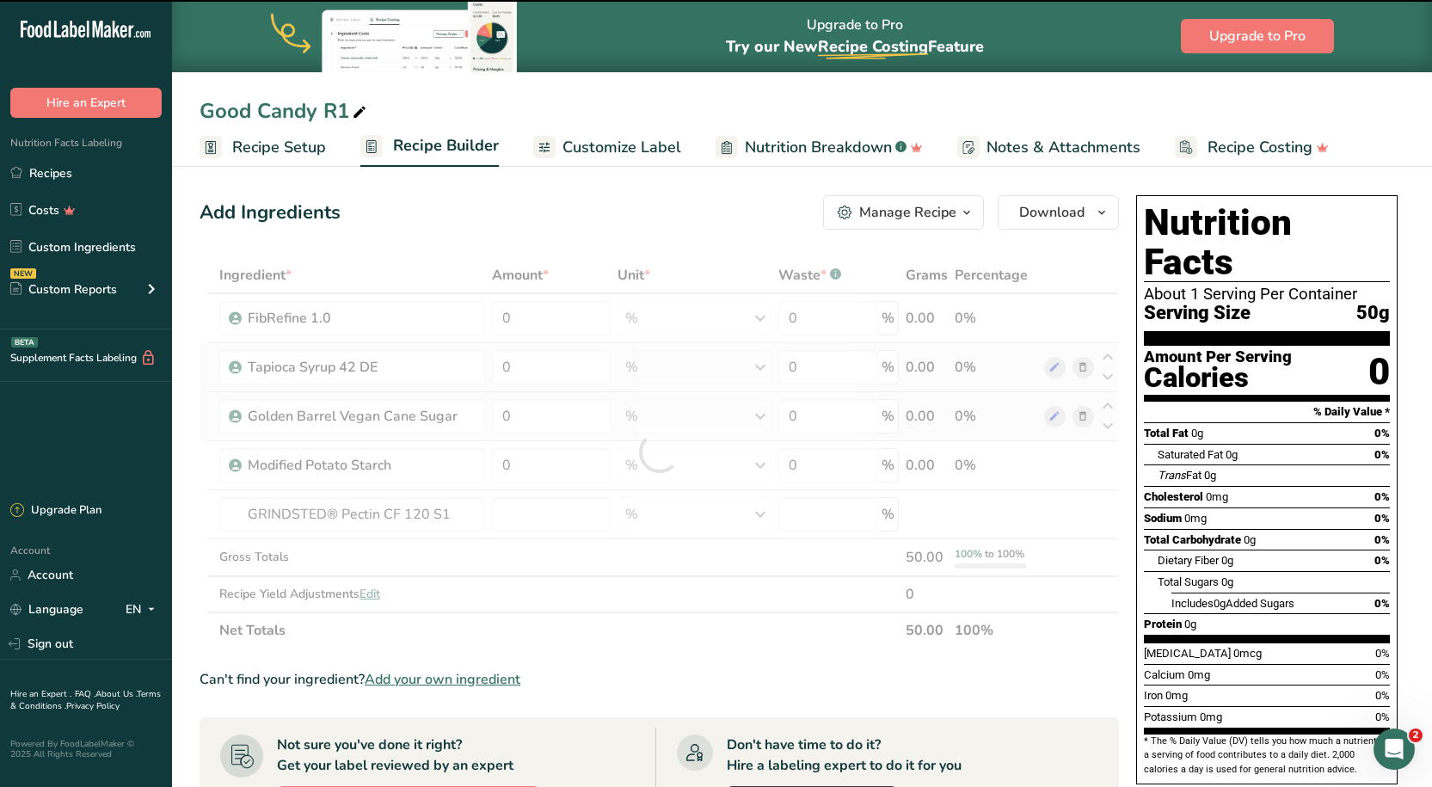
type input "0"
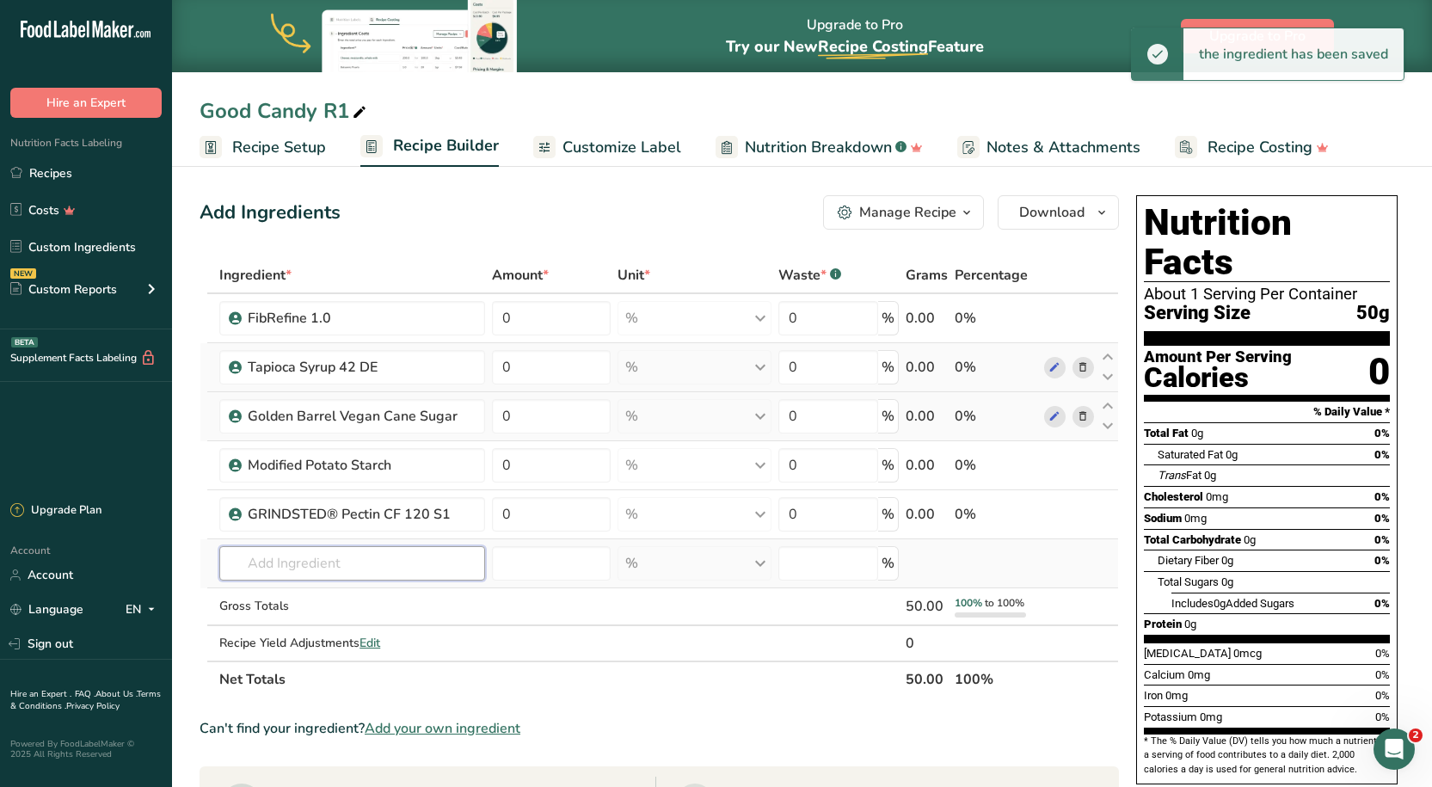
click at [318, 546] on input "text" at bounding box center [351, 563] width 265 height 34
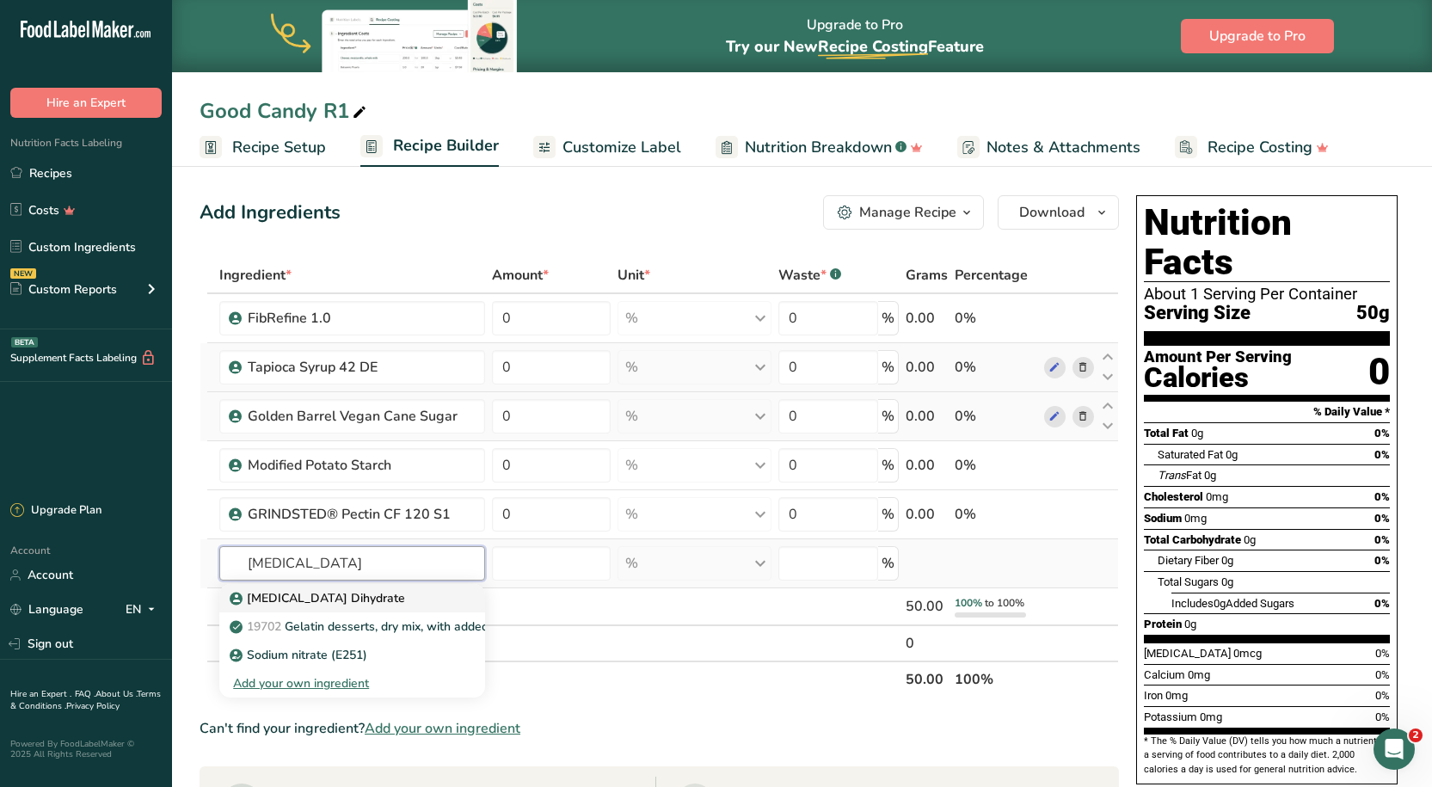
type input "[MEDICAL_DATA]"
click at [308, 589] on p "[MEDICAL_DATA] Dihydrate" at bounding box center [319, 598] width 172 height 18
type input "[MEDICAL_DATA] Dihydrate"
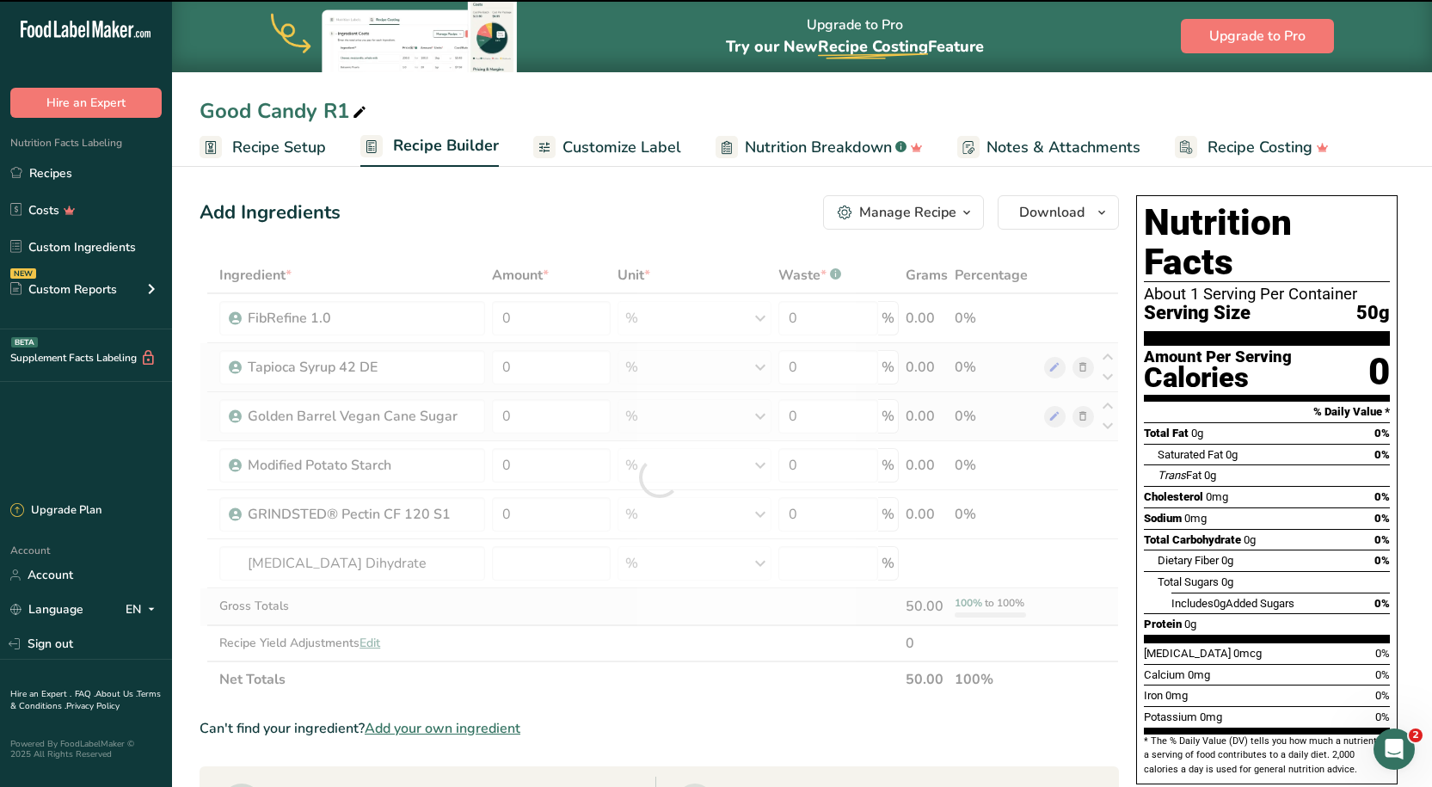
type input "0"
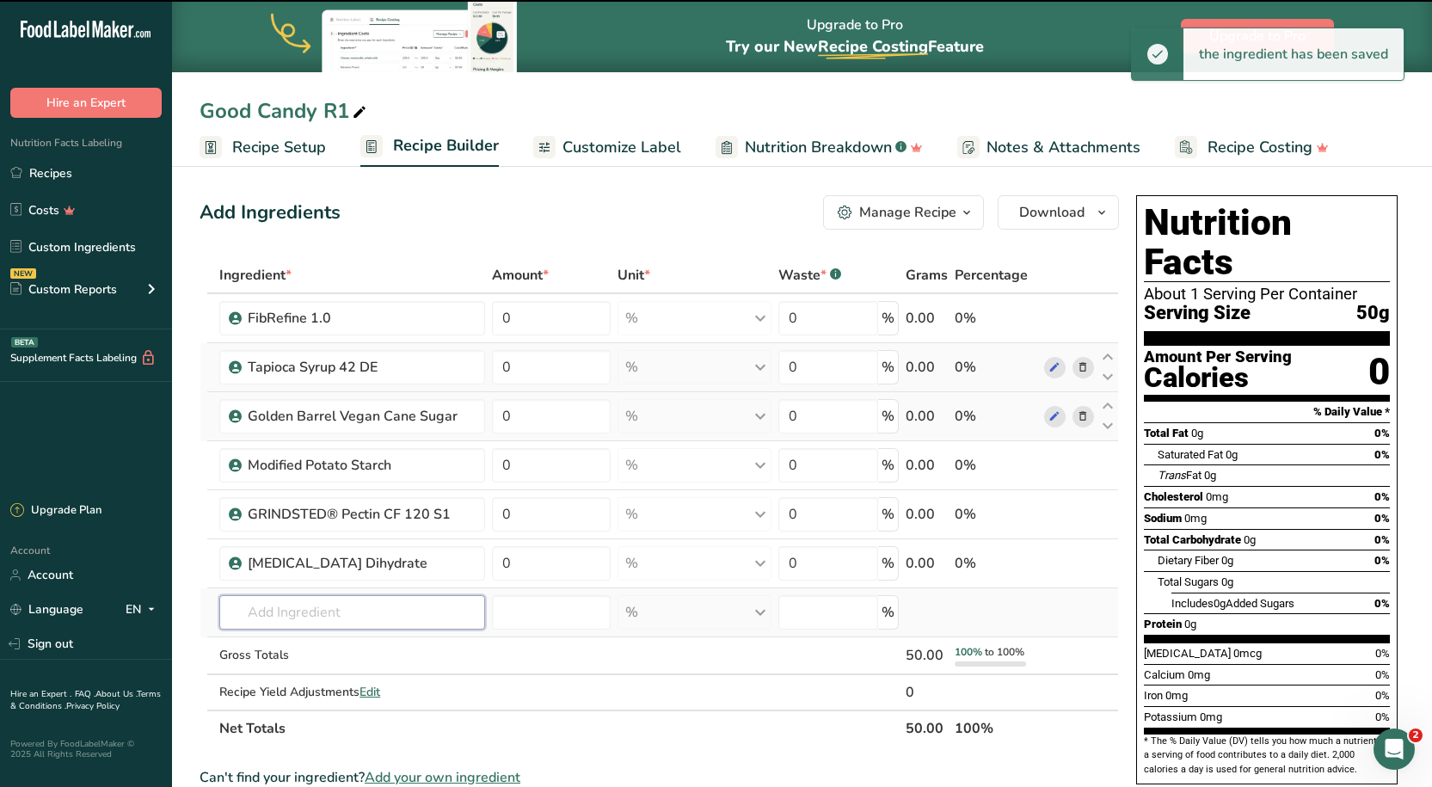
click at [310, 604] on input "text" at bounding box center [351, 612] width 265 height 34
